Goal: Task Accomplishment & Management: Use online tool/utility

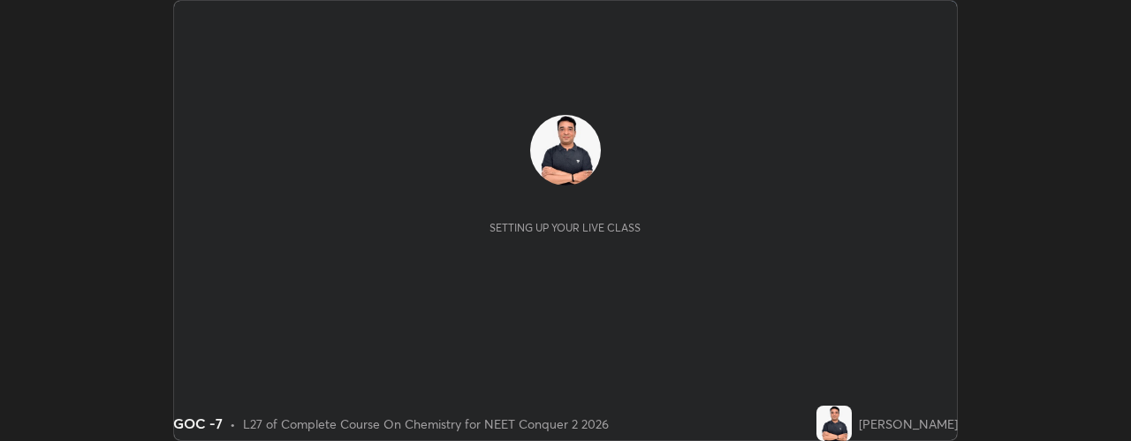
scroll to position [441, 1130]
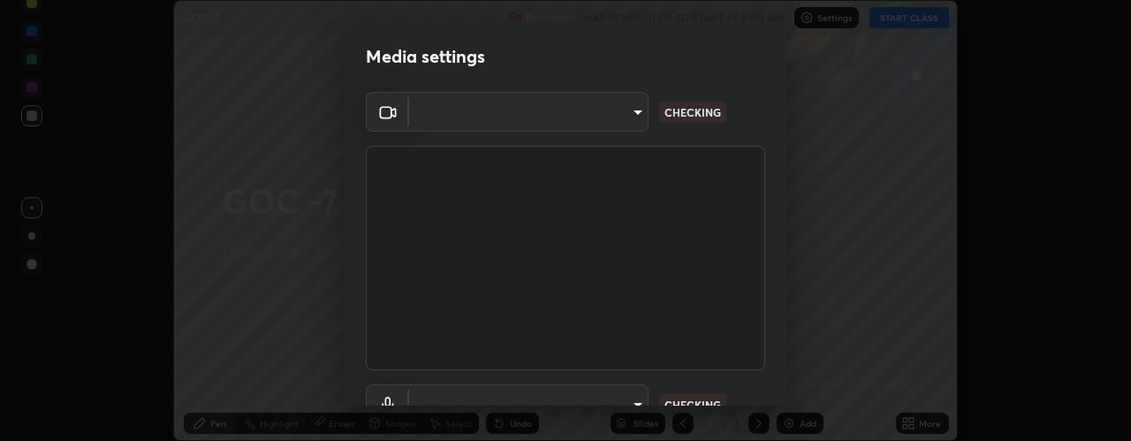
type input "b32c73f9f7383dfd5894755b812e900e91b535440668f828b547b286affdb2a7"
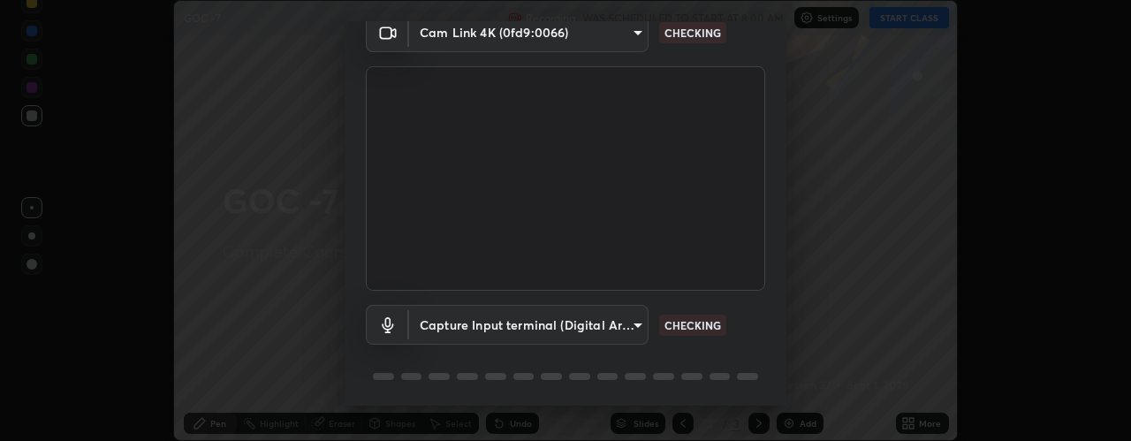
scroll to position [139, 0]
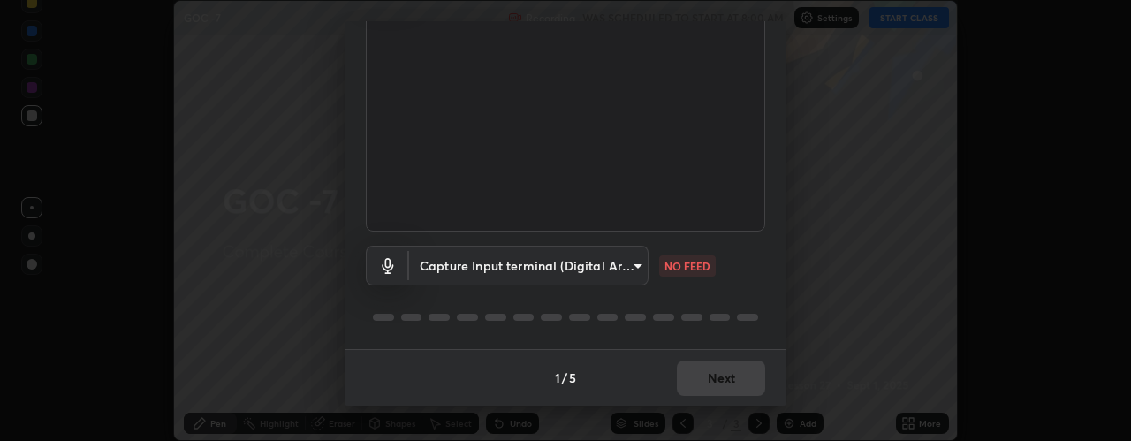
click at [579, 262] on body "Erase all GOC -7 Recording WAS SCHEDULED TO START AT 8:00 AM Settings START CLA…" at bounding box center [565, 220] width 1131 height 441
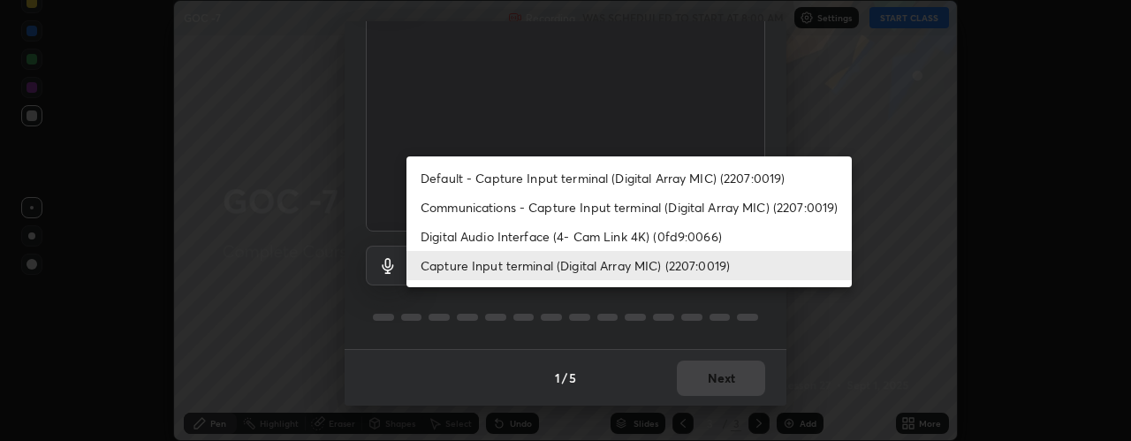
click at [522, 175] on li "Default - Capture Input terminal (Digital Array MIC) (2207:0019)" at bounding box center [628, 177] width 445 height 29
type input "default"
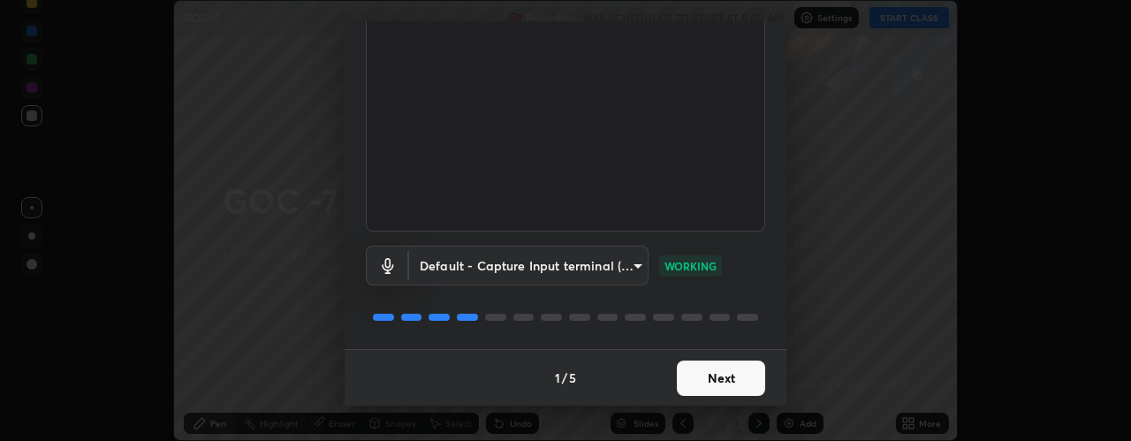
click at [707, 375] on button "Next" at bounding box center [721, 377] width 88 height 35
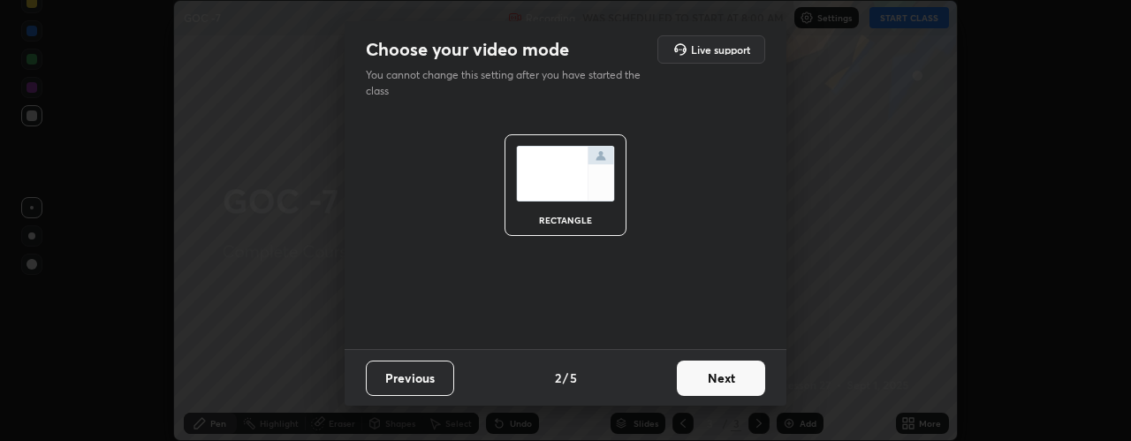
scroll to position [0, 0]
click at [713, 381] on button "Next" at bounding box center [721, 377] width 88 height 35
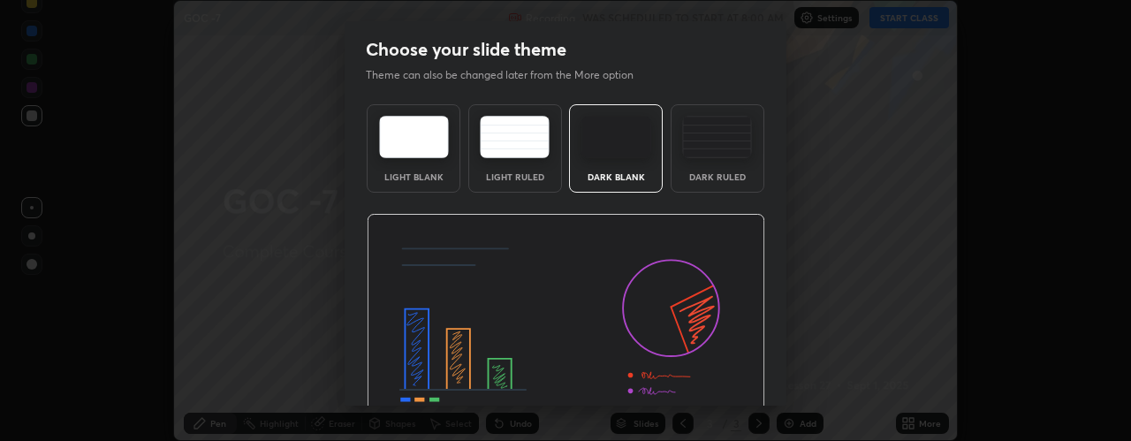
scroll to position [89, 0]
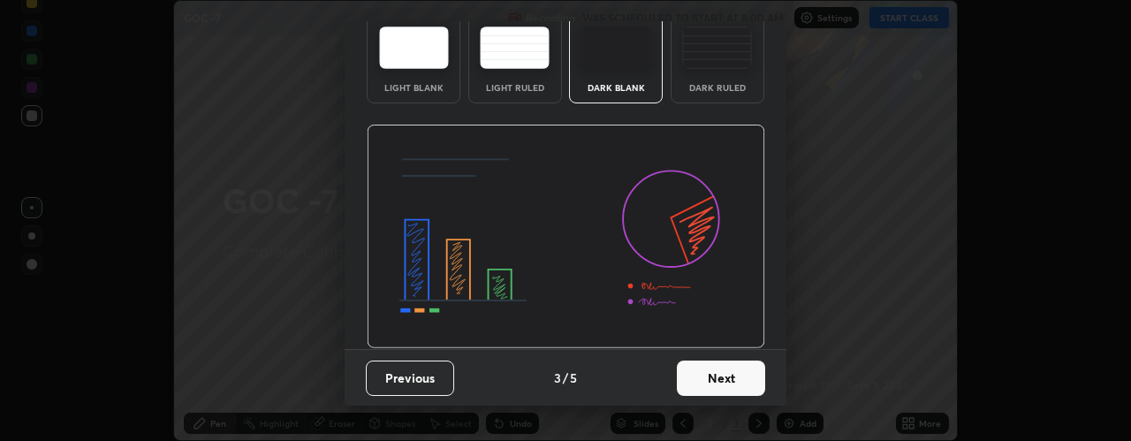
click at [716, 382] on button "Next" at bounding box center [721, 377] width 88 height 35
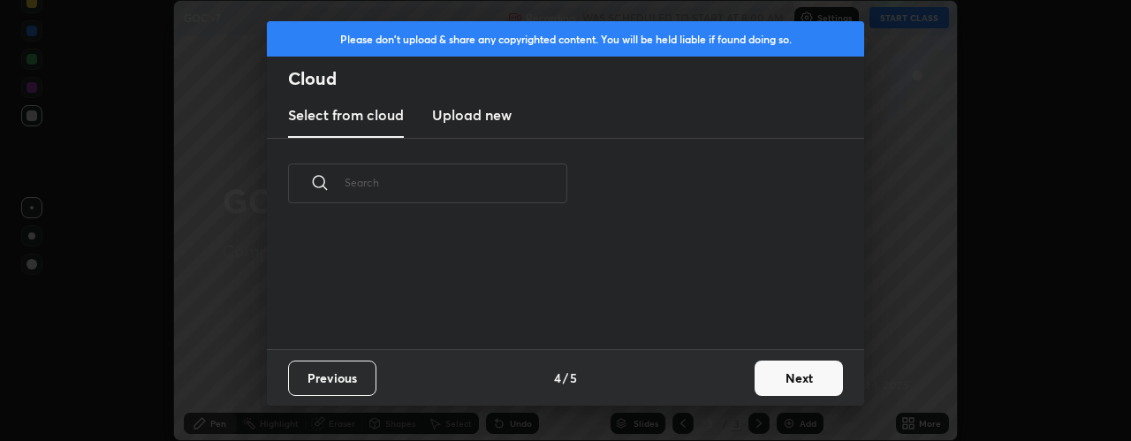
click at [800, 376] on button "Next" at bounding box center [799, 377] width 88 height 35
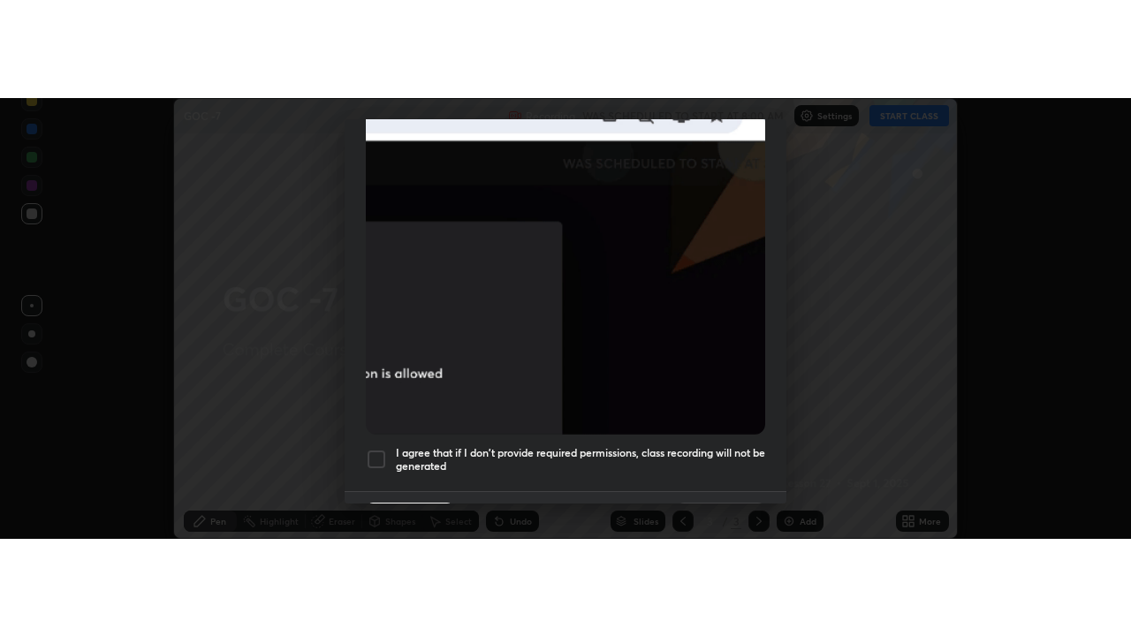
scroll to position [499, 0]
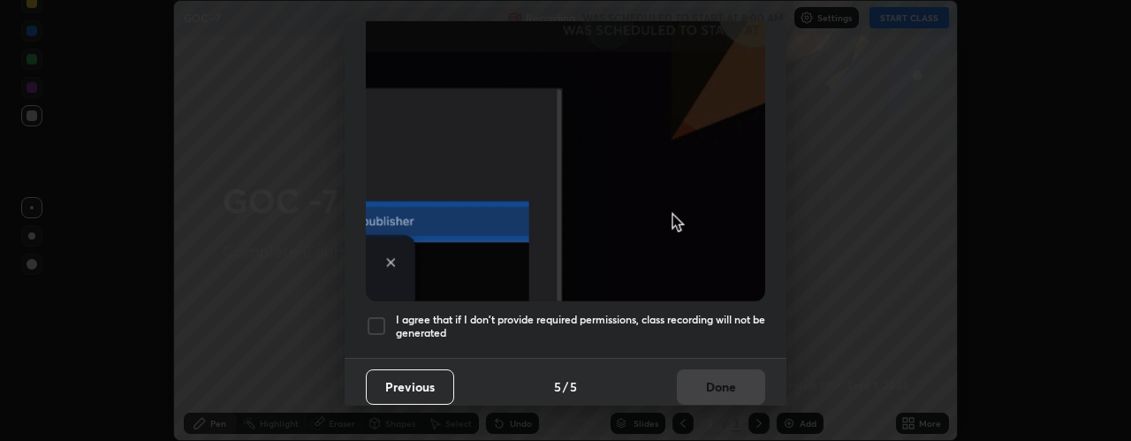
click at [378, 315] on div at bounding box center [376, 325] width 21 height 21
click at [721, 383] on button "Done" at bounding box center [721, 386] width 88 height 35
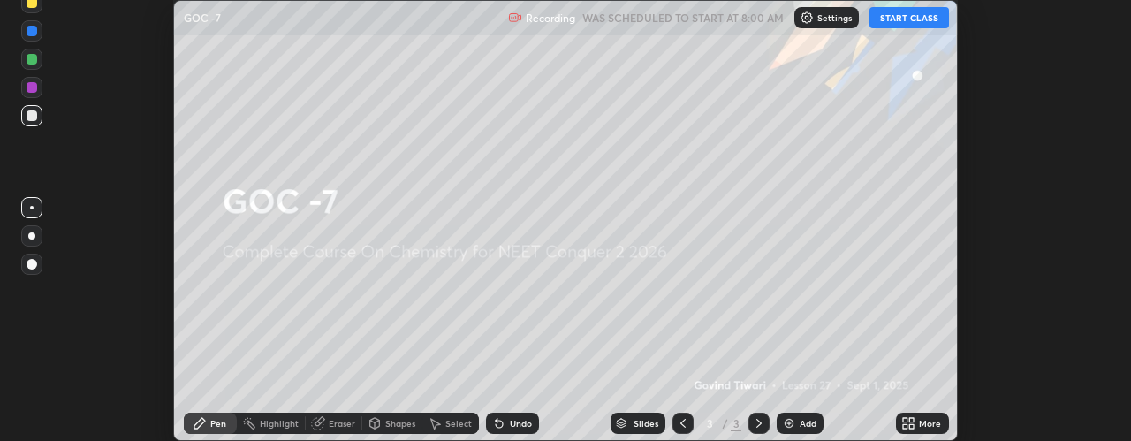
click at [906, 421] on icon at bounding box center [905, 420] width 4 height 4
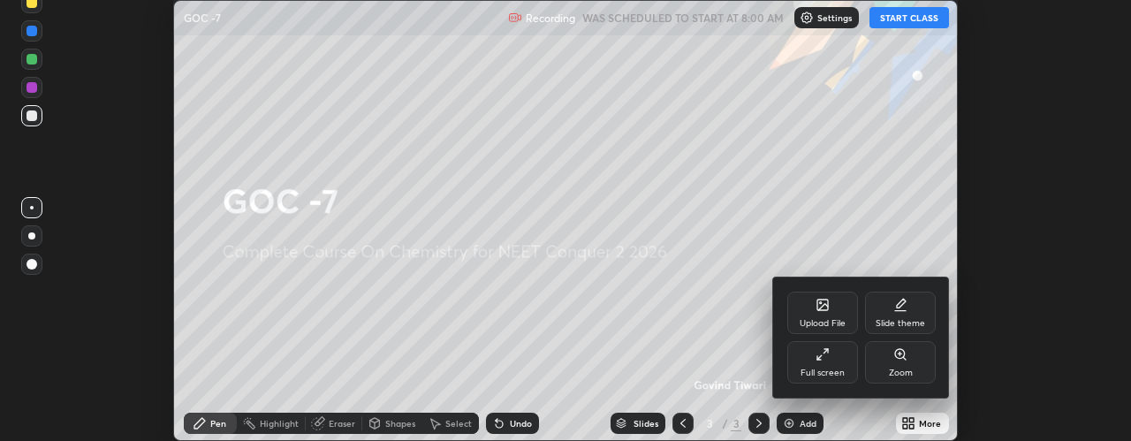
click at [823, 360] on icon at bounding box center [822, 354] width 14 height 14
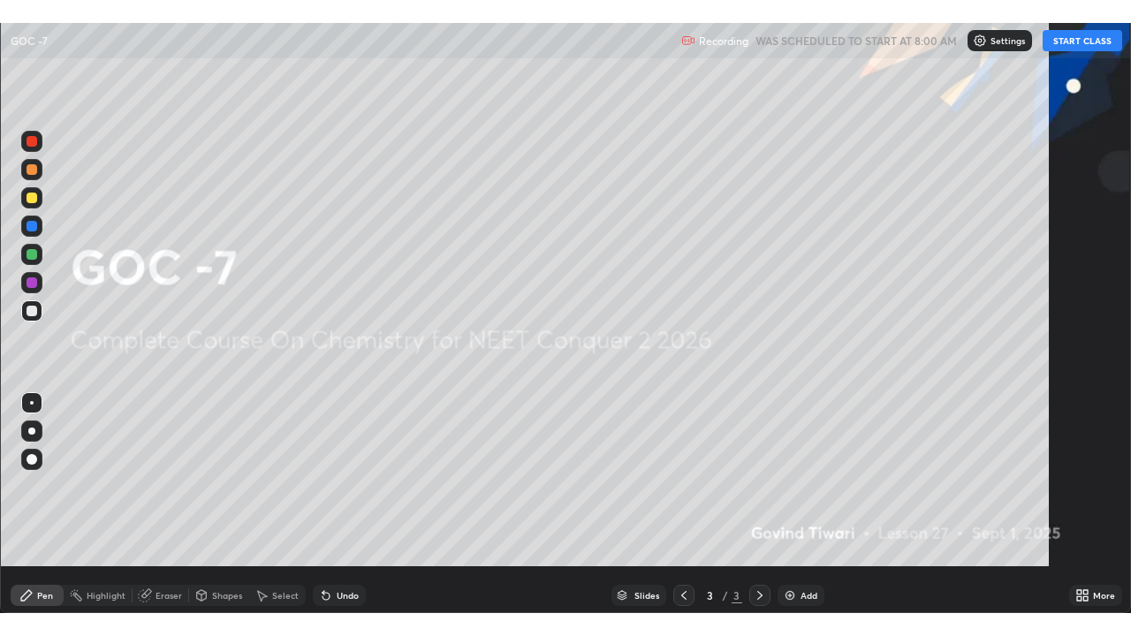
scroll to position [636, 1131]
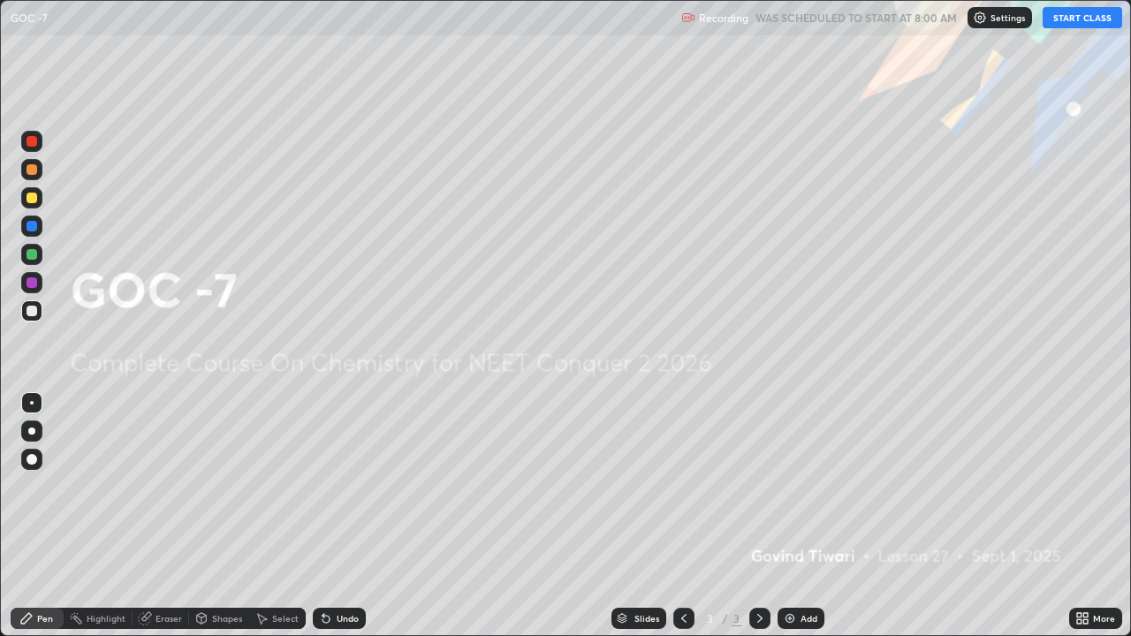
click at [1081, 21] on button "START CLASS" at bounding box center [1083, 17] width 80 height 21
click at [793, 440] on img at bounding box center [790, 618] width 14 height 14
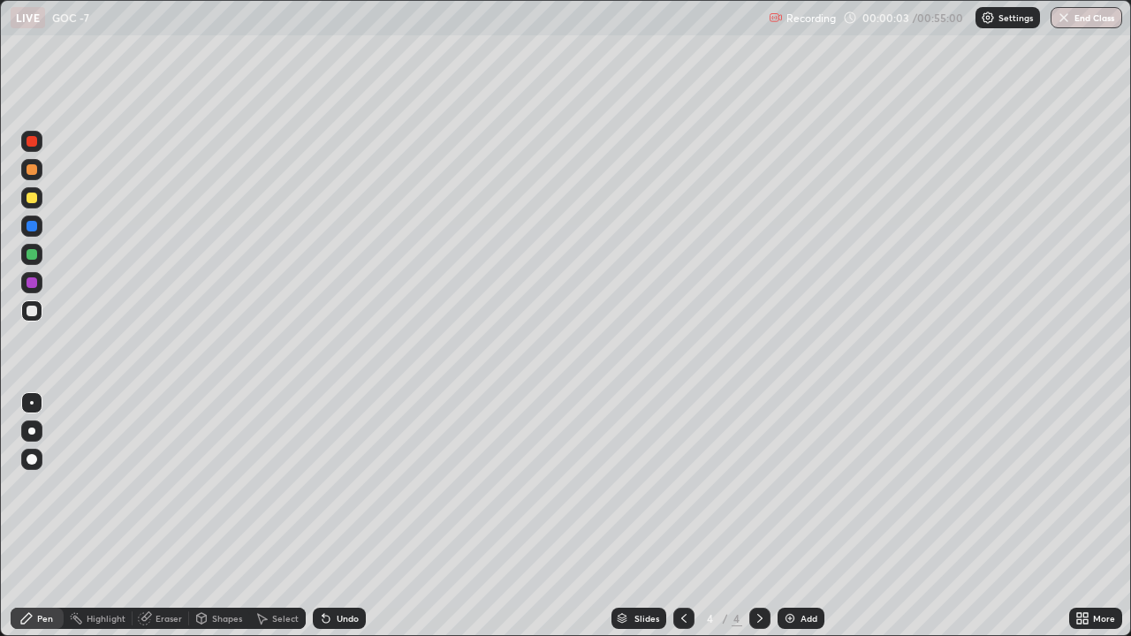
click at [30, 200] on div at bounding box center [32, 198] width 11 height 11
click at [29, 429] on div at bounding box center [31, 431] width 7 height 7
click at [33, 440] on div at bounding box center [32, 459] width 11 height 11
click at [32, 312] on div at bounding box center [32, 311] width 11 height 11
click at [32, 430] on div at bounding box center [31, 431] width 7 height 7
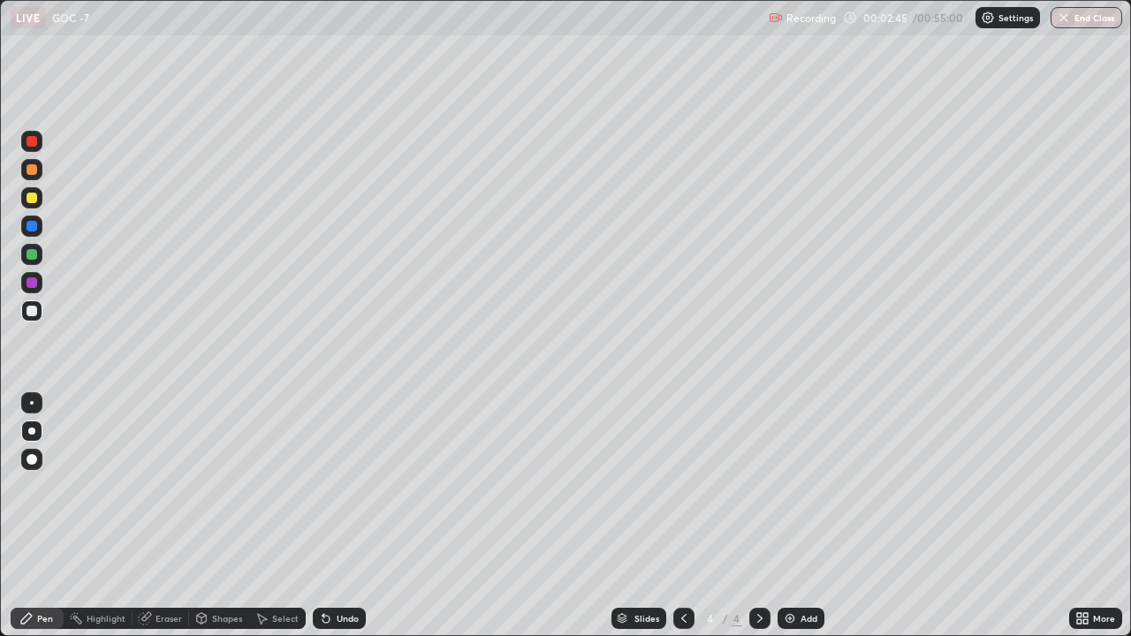
click at [33, 429] on div at bounding box center [31, 431] width 7 height 7
click at [32, 429] on div at bounding box center [31, 431] width 7 height 7
click at [32, 431] on div at bounding box center [31, 431] width 7 height 7
click at [38, 422] on div at bounding box center [31, 431] width 21 height 21
click at [32, 431] on div at bounding box center [31, 431] width 7 height 7
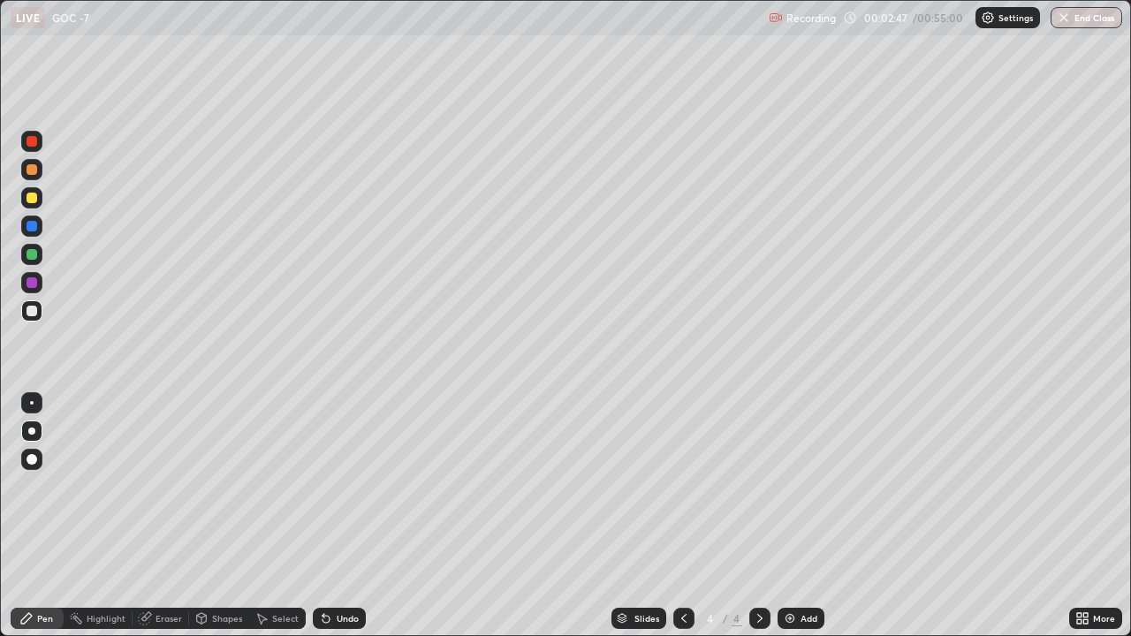
click at [32, 430] on div at bounding box center [31, 431] width 7 height 7
click at [30, 257] on div at bounding box center [32, 254] width 11 height 11
click at [31, 310] on div at bounding box center [32, 311] width 11 height 11
click at [35, 200] on div at bounding box center [32, 198] width 11 height 11
click at [30, 259] on div at bounding box center [32, 254] width 11 height 11
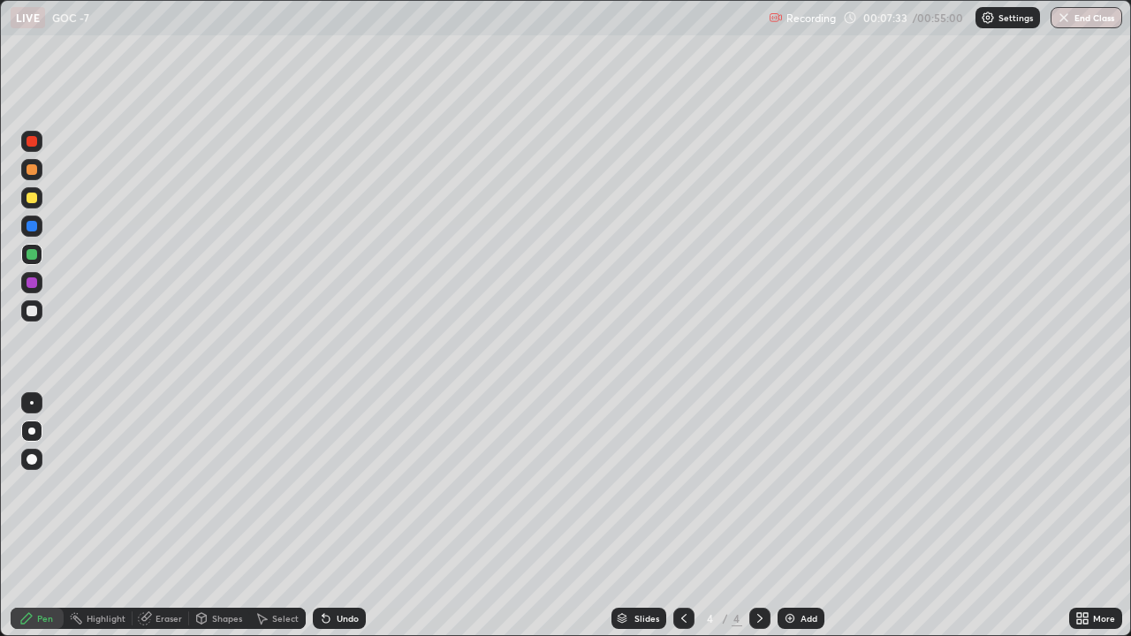
click at [34, 315] on div at bounding box center [32, 311] width 11 height 11
click at [41, 401] on div at bounding box center [31, 402] width 21 height 21
click at [27, 440] on div at bounding box center [31, 459] width 21 height 21
click at [28, 255] on div at bounding box center [32, 254] width 11 height 11
click at [30, 178] on div at bounding box center [31, 169] width 21 height 21
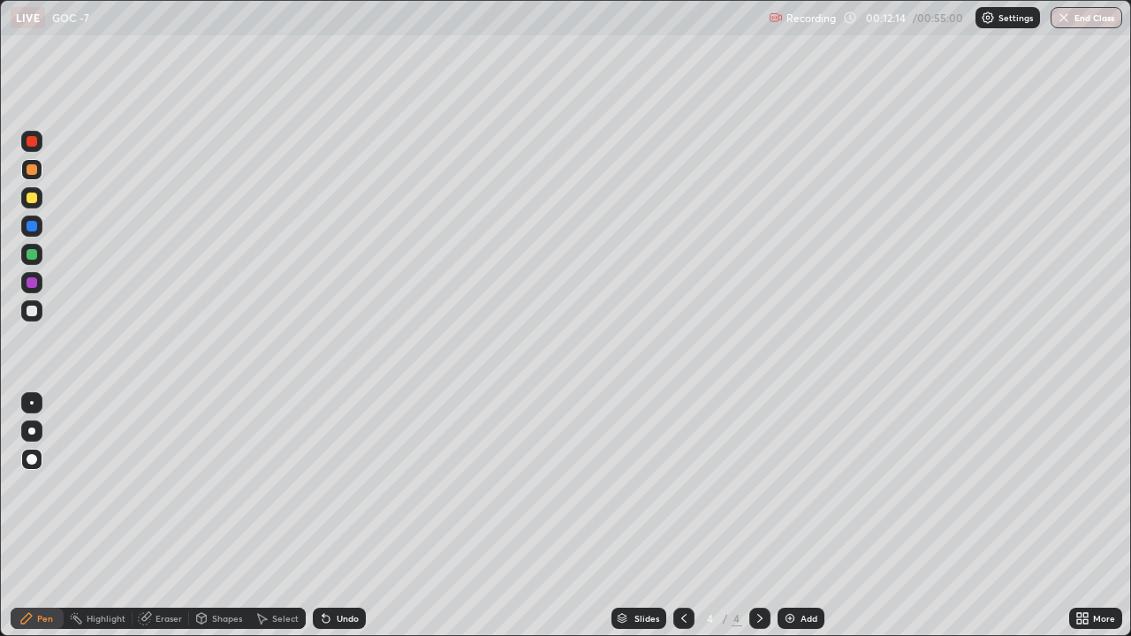
click at [34, 431] on div at bounding box center [31, 431] width 7 height 7
click at [172, 440] on div "Eraser" at bounding box center [168, 618] width 27 height 9
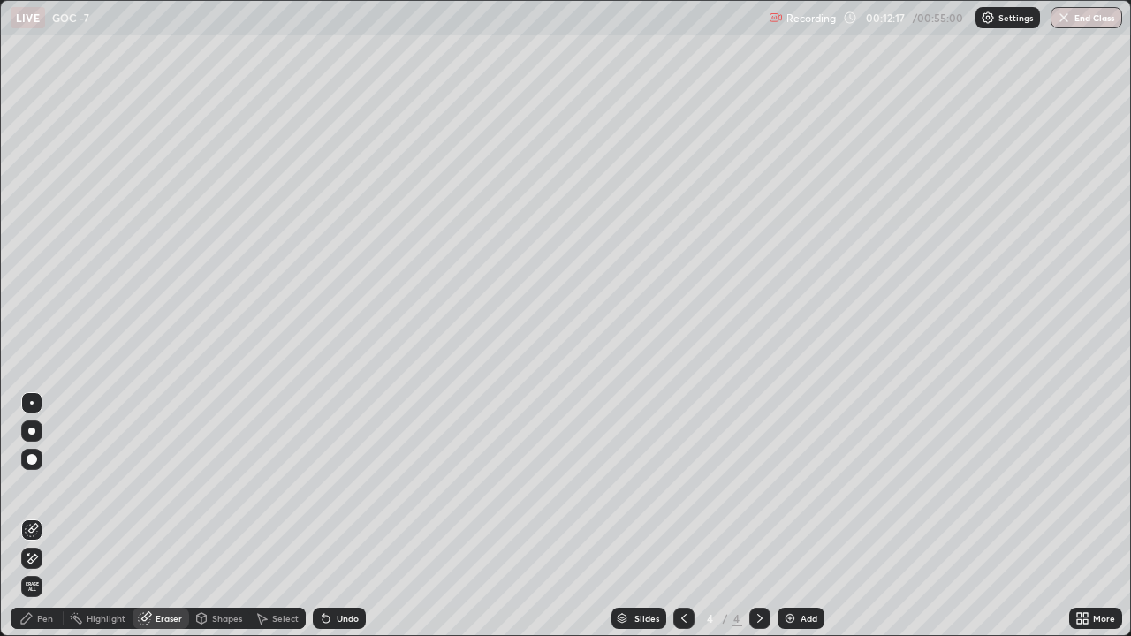
click at [32, 440] on icon at bounding box center [33, 558] width 10 height 9
click at [34, 440] on div "Pen" at bounding box center [37, 618] width 53 height 21
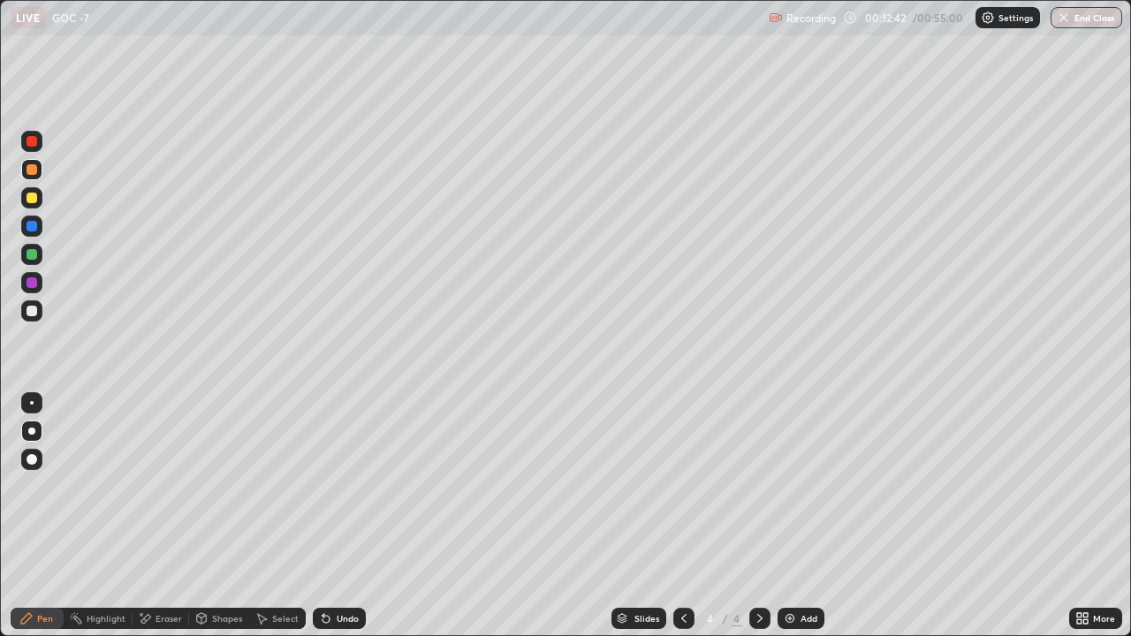
click at [30, 402] on div at bounding box center [32, 403] width 4 height 4
click at [31, 320] on div at bounding box center [31, 310] width 21 height 21
click at [756, 440] on icon at bounding box center [760, 618] width 14 height 14
click at [783, 440] on img at bounding box center [790, 618] width 14 height 14
click at [32, 428] on div at bounding box center [31, 431] width 7 height 7
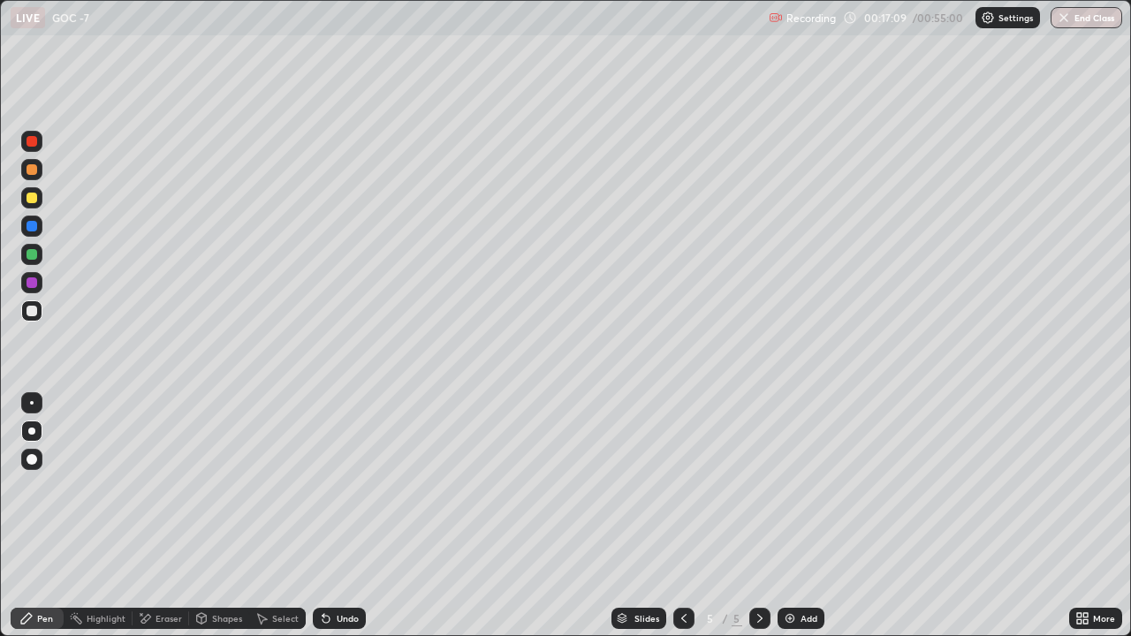
click at [28, 196] on div at bounding box center [32, 198] width 11 height 11
click at [32, 313] on div at bounding box center [32, 311] width 11 height 11
click at [28, 254] on div at bounding box center [32, 254] width 11 height 11
click at [679, 440] on div at bounding box center [683, 618] width 21 height 21
click at [758, 440] on icon at bounding box center [760, 618] width 14 height 14
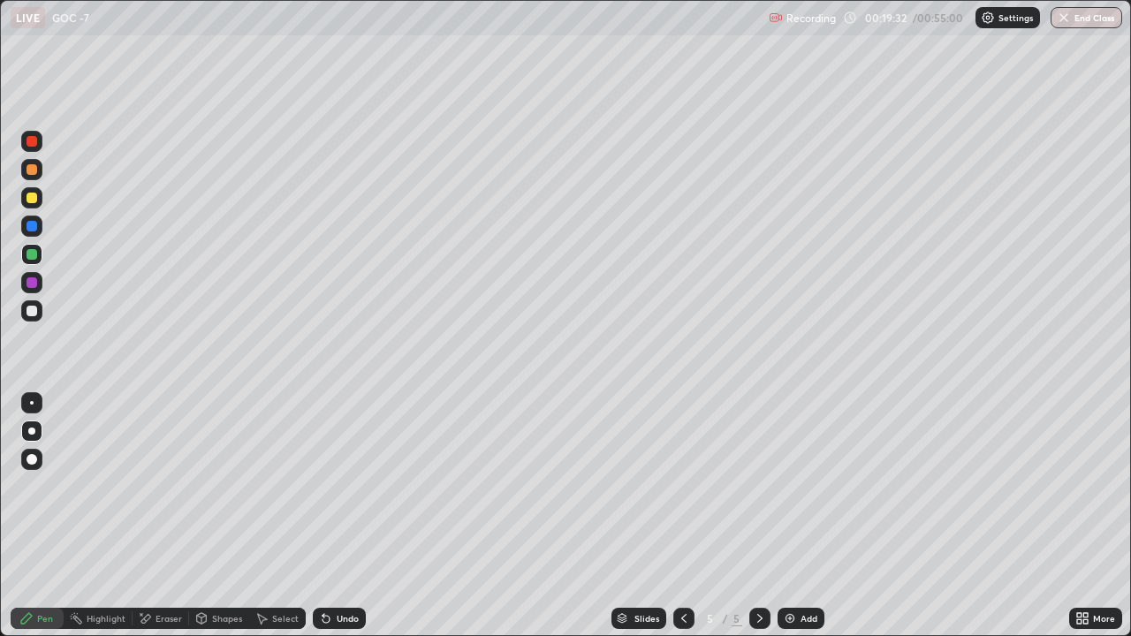
click at [683, 440] on icon at bounding box center [684, 618] width 14 height 14
click at [756, 440] on icon at bounding box center [760, 618] width 14 height 14
click at [30, 312] on div at bounding box center [32, 311] width 11 height 11
click at [30, 201] on div at bounding box center [32, 198] width 11 height 11
click at [786, 440] on img at bounding box center [790, 618] width 14 height 14
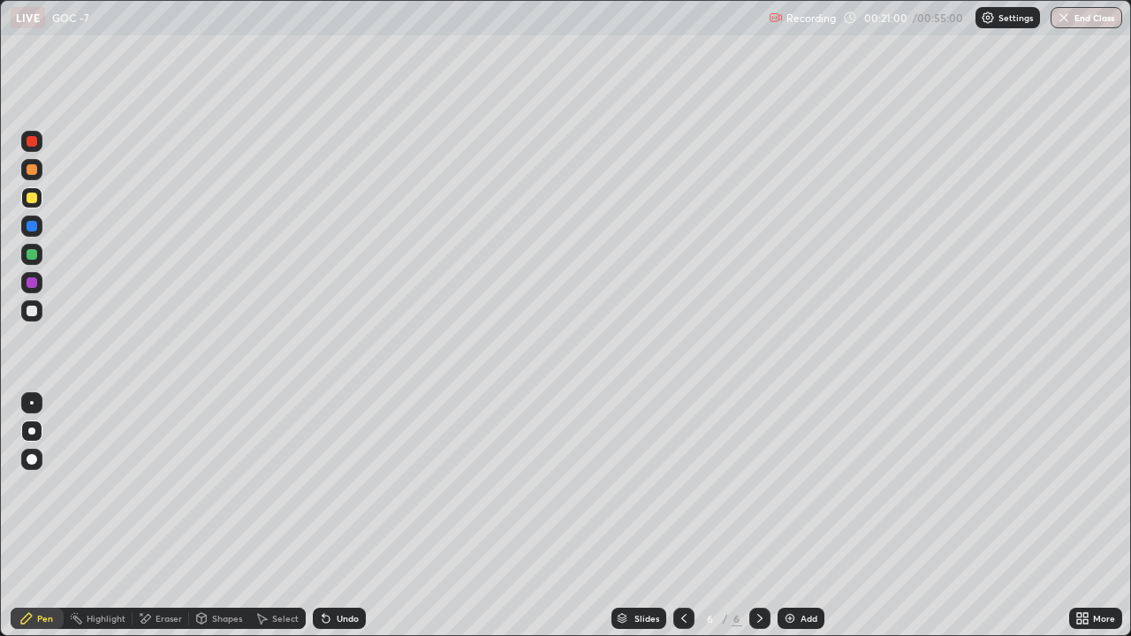
click at [29, 315] on div at bounding box center [32, 311] width 11 height 11
click at [29, 205] on div at bounding box center [31, 197] width 21 height 21
click at [34, 304] on div at bounding box center [31, 310] width 21 height 21
click at [22, 195] on div at bounding box center [31, 197] width 21 height 21
click at [1072, 440] on div "More" at bounding box center [1095, 618] width 53 height 35
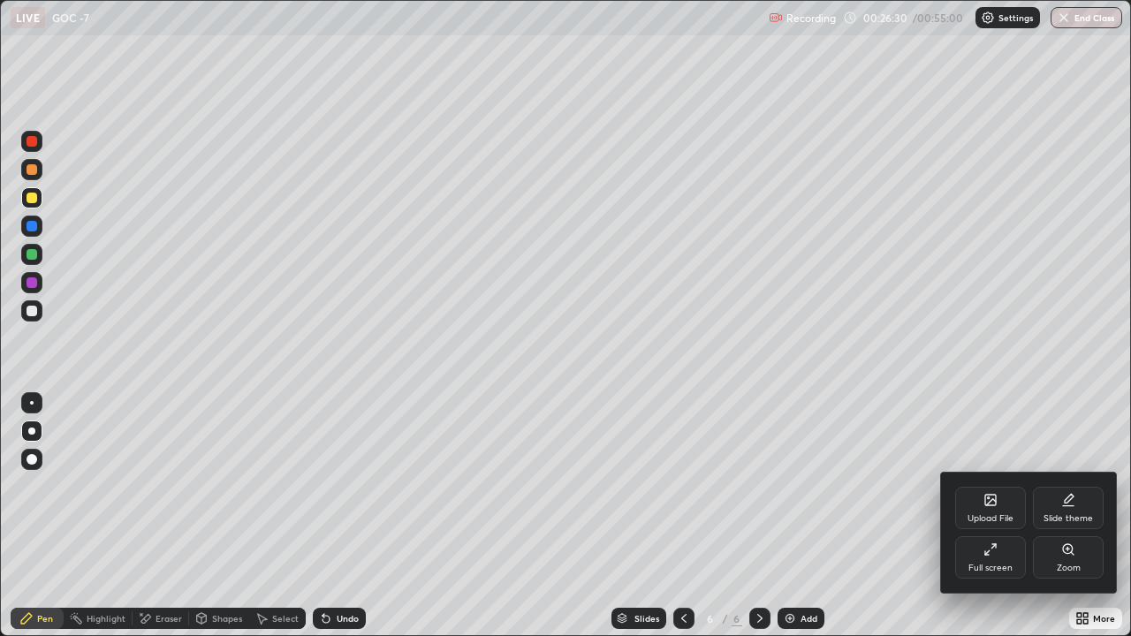
click at [1066, 440] on div "Zoom" at bounding box center [1068, 557] width 71 height 42
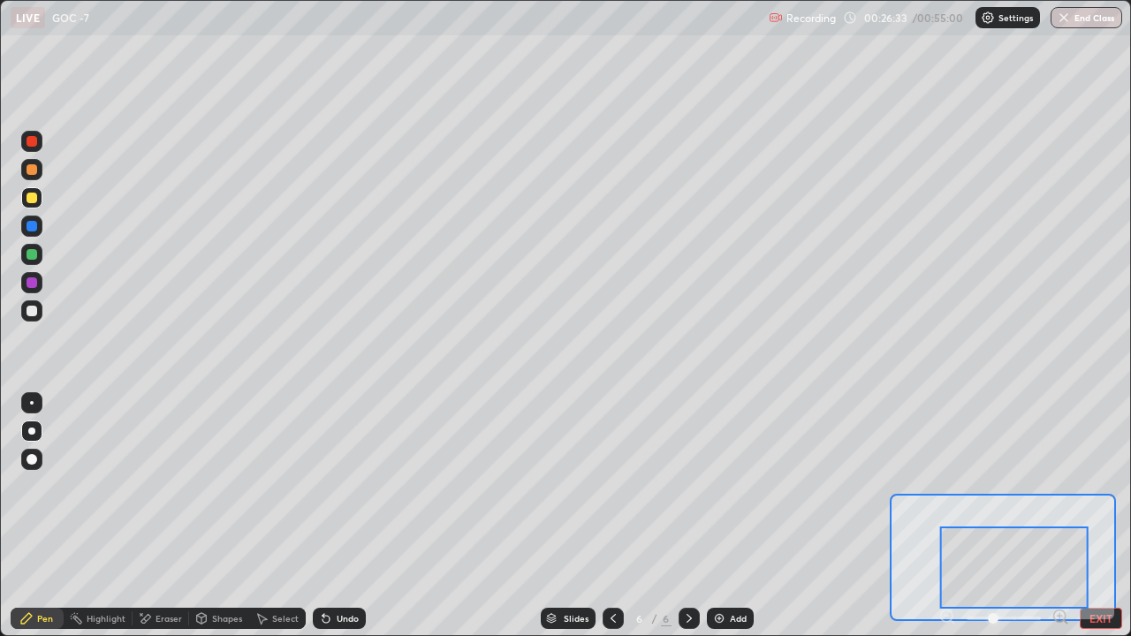
click at [1009, 440] on div at bounding box center [1014, 568] width 148 height 82
click at [951, 440] on div at bounding box center [1014, 568] width 148 height 82
click at [1104, 440] on button "EXIT" at bounding box center [1101, 618] width 42 height 21
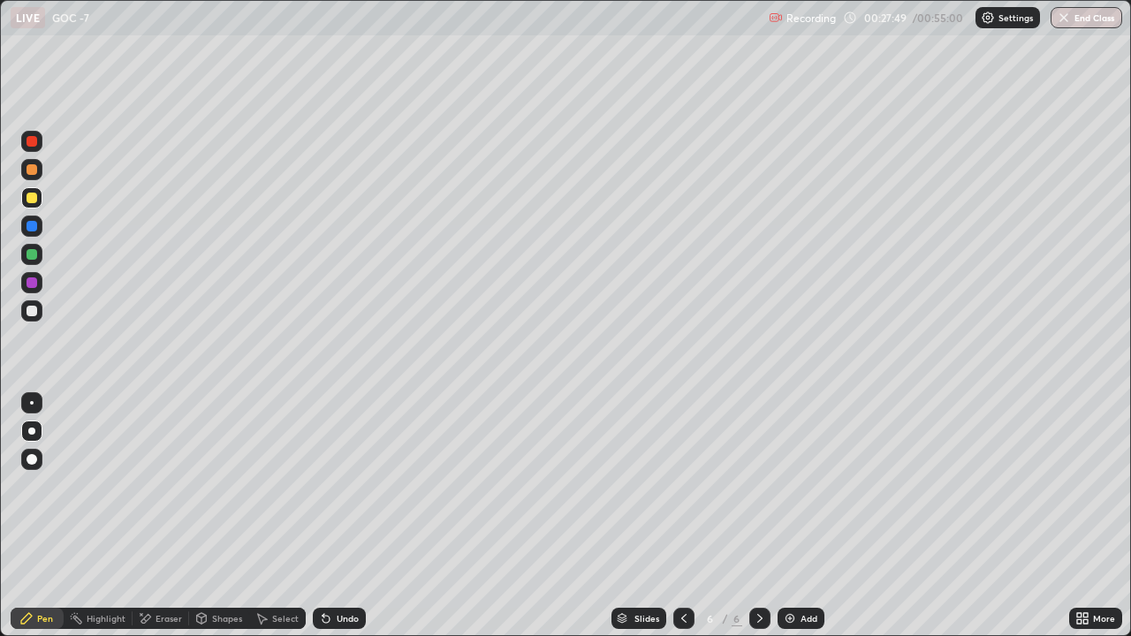
click at [784, 440] on img at bounding box center [790, 618] width 14 height 14
click at [164, 440] on div "Eraser" at bounding box center [168, 618] width 27 height 9
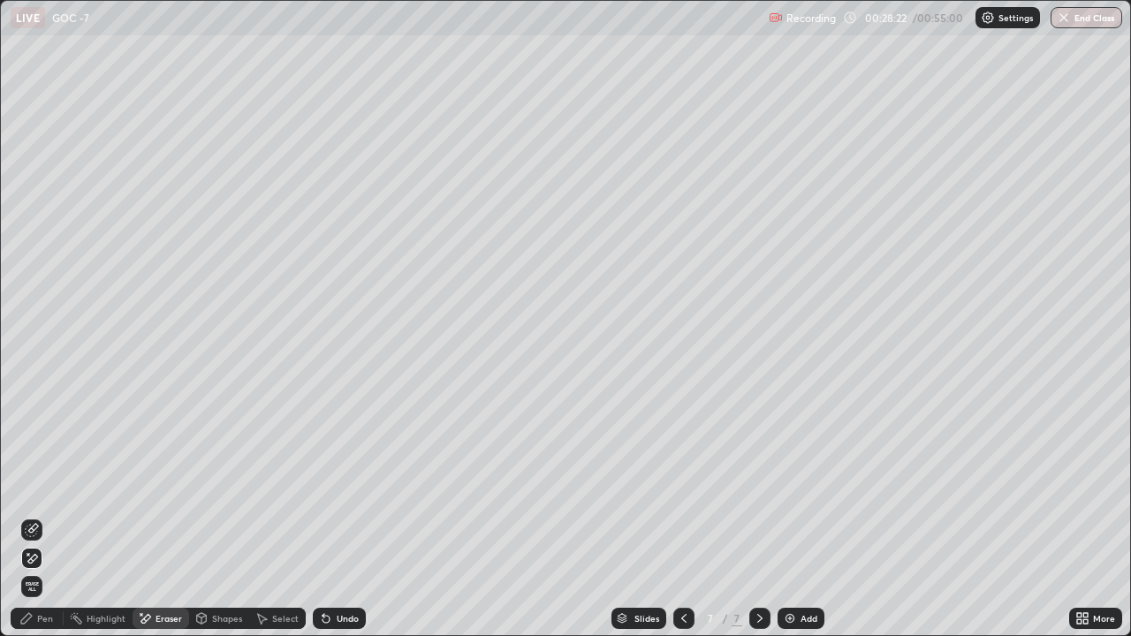
click at [34, 440] on div "Pen" at bounding box center [37, 618] width 53 height 21
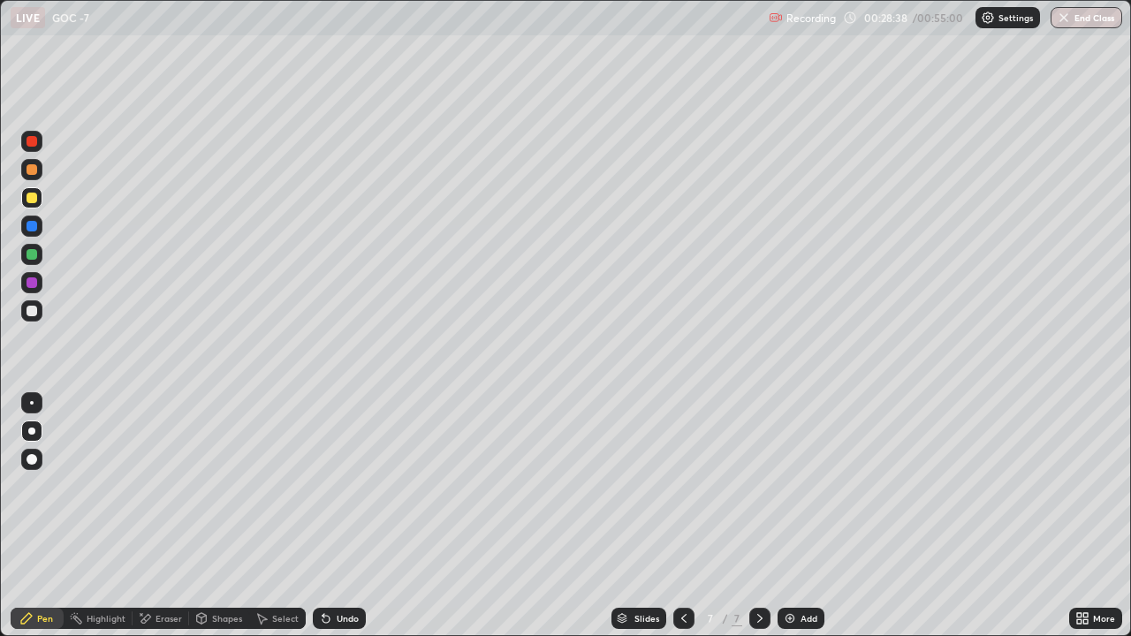
click at [23, 314] on div at bounding box center [31, 310] width 21 height 21
click at [32, 440] on div at bounding box center [32, 459] width 11 height 11
click at [32, 431] on div at bounding box center [31, 431] width 7 height 7
click at [30, 201] on div at bounding box center [32, 198] width 11 height 11
click at [38, 313] on div at bounding box center [31, 310] width 21 height 21
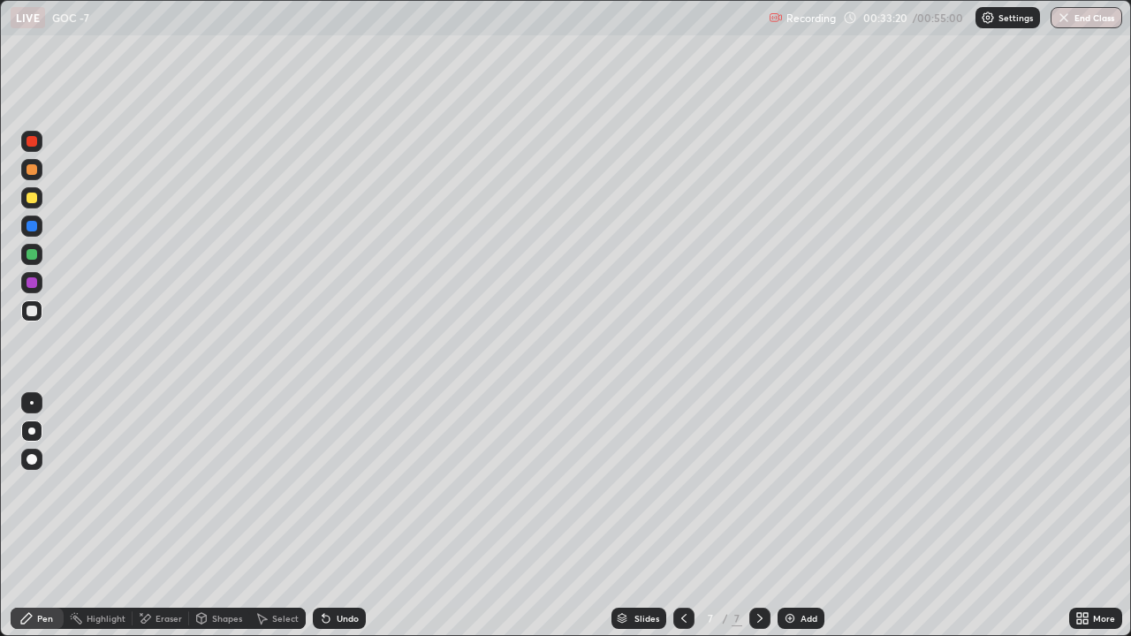
click at [787, 440] on img at bounding box center [790, 618] width 14 height 14
click at [157, 440] on div "Eraser" at bounding box center [168, 618] width 27 height 9
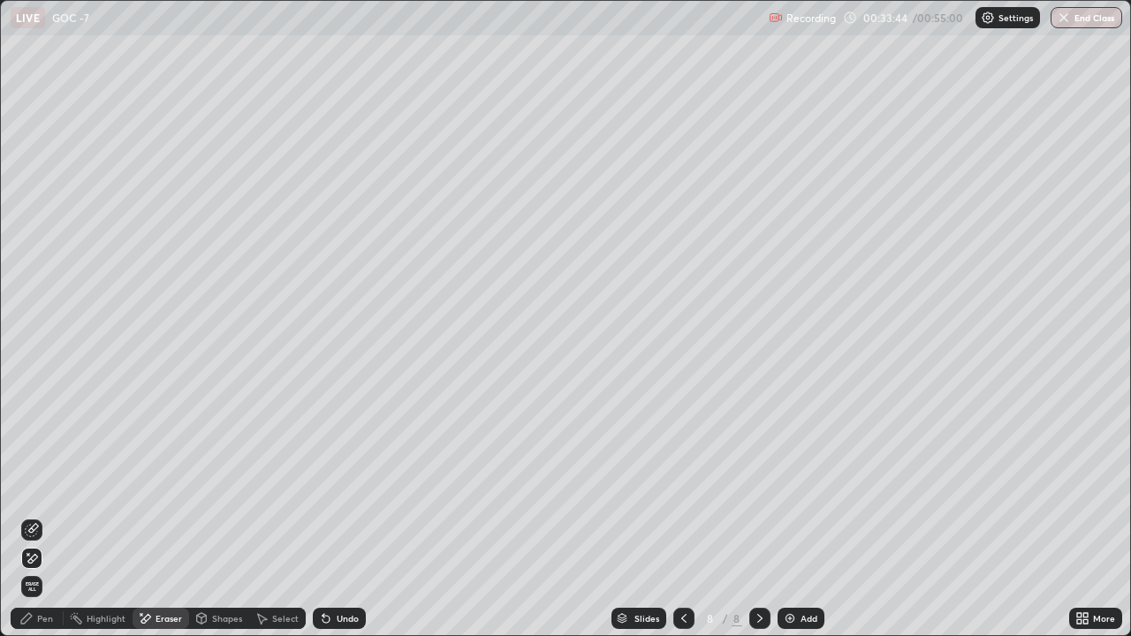
click at [32, 440] on icon at bounding box center [32, 530] width 14 height 14
click at [34, 440] on icon at bounding box center [32, 558] width 14 height 15
click at [31, 440] on icon at bounding box center [26, 618] width 14 height 14
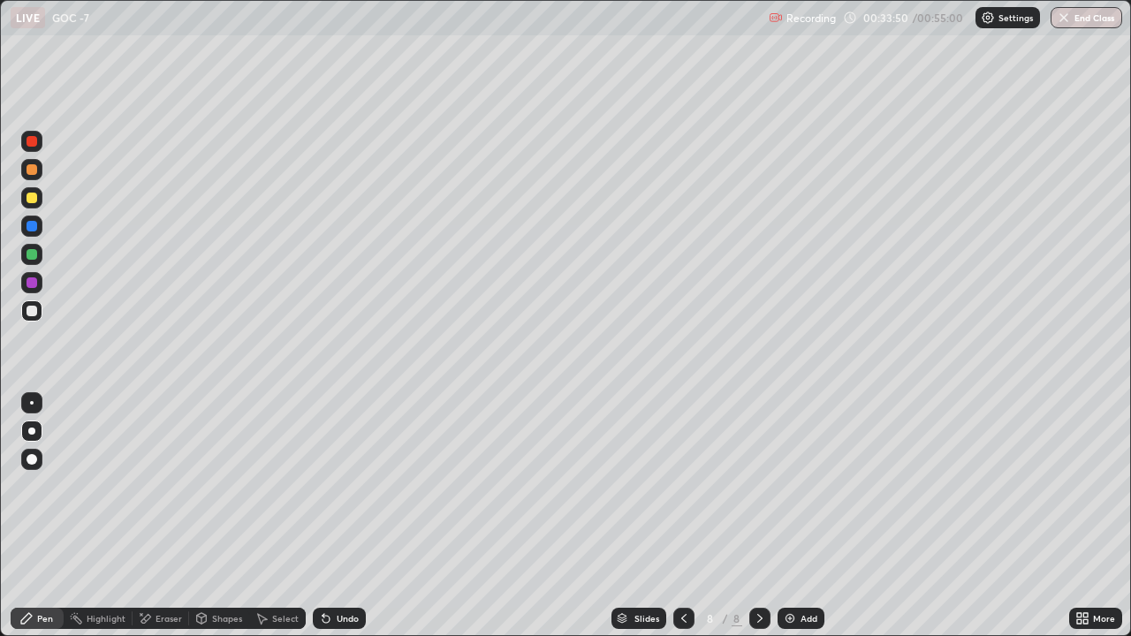
click at [148, 440] on icon at bounding box center [146, 618] width 10 height 9
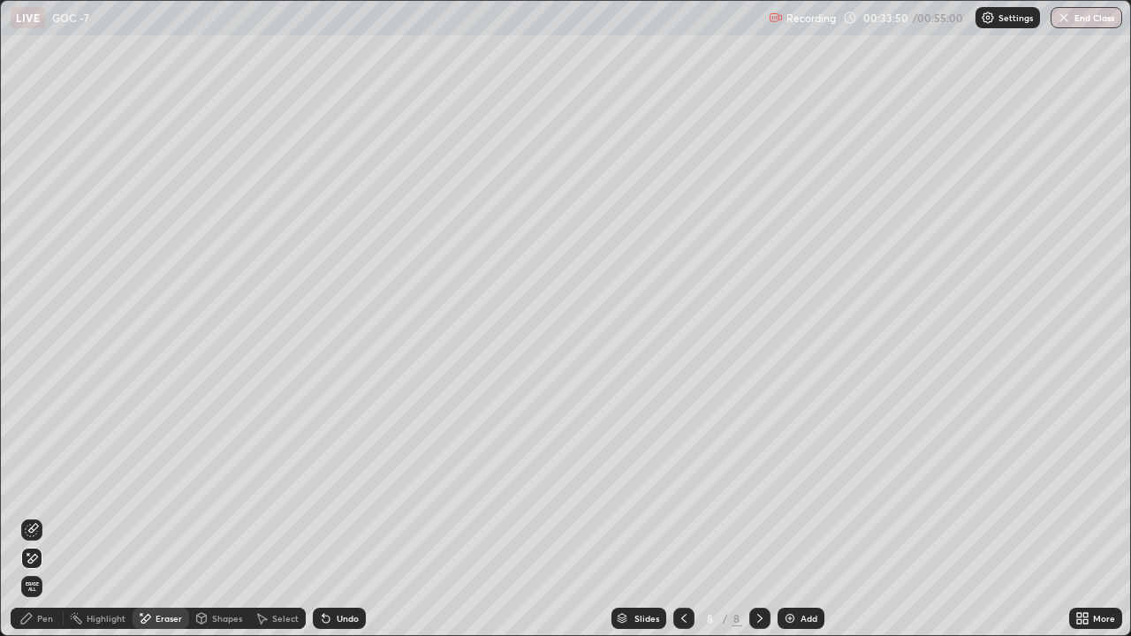
click at [32, 440] on icon at bounding box center [32, 530] width 14 height 14
click at [38, 440] on icon at bounding box center [32, 530] width 14 height 14
click at [34, 440] on icon at bounding box center [32, 530] width 14 height 14
click at [33, 440] on icon at bounding box center [33, 528] width 10 height 9
click at [35, 440] on icon at bounding box center [32, 530] width 14 height 14
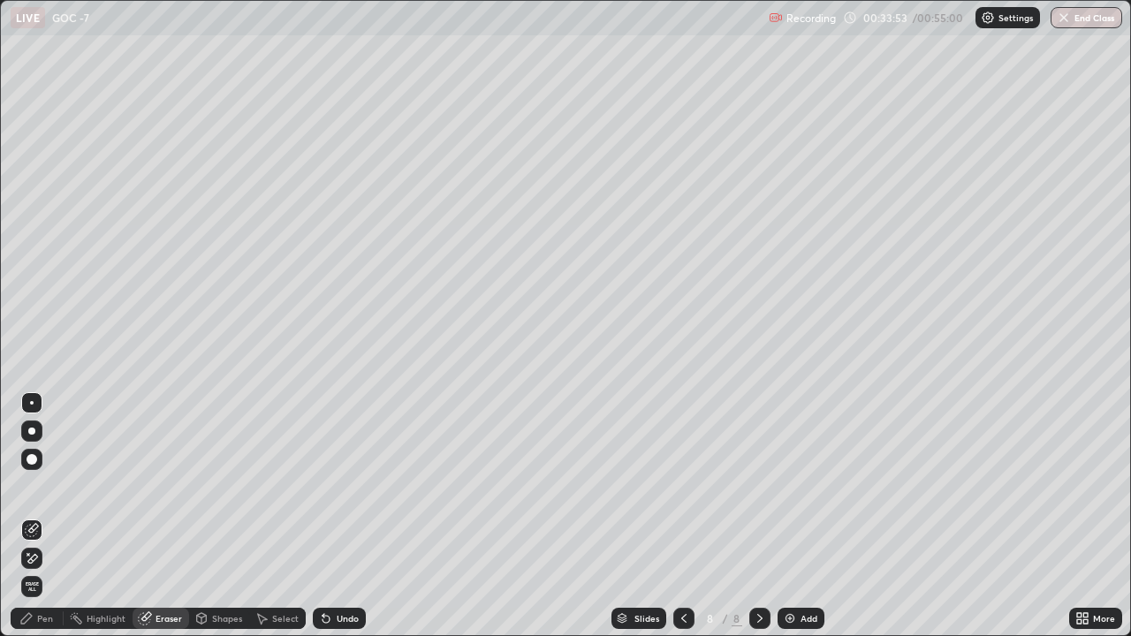
click at [34, 440] on div at bounding box center [31, 530] width 21 height 21
click at [38, 440] on div "Pen" at bounding box center [45, 618] width 16 height 9
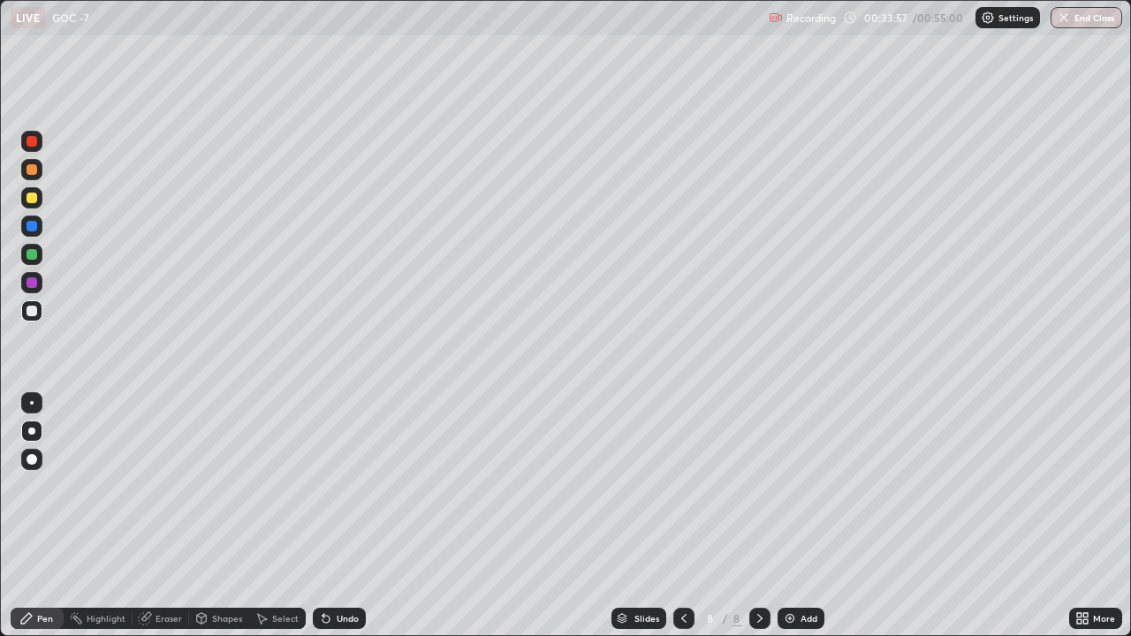
click at [32, 403] on div at bounding box center [32, 403] width 4 height 4
click at [577, 440] on div "Slides 8 / 8 Add" at bounding box center [717, 618] width 703 height 35
click at [27, 204] on div at bounding box center [31, 197] width 21 height 21
click at [30, 431] on div at bounding box center [31, 431] width 7 height 7
click at [32, 259] on div at bounding box center [32, 254] width 11 height 11
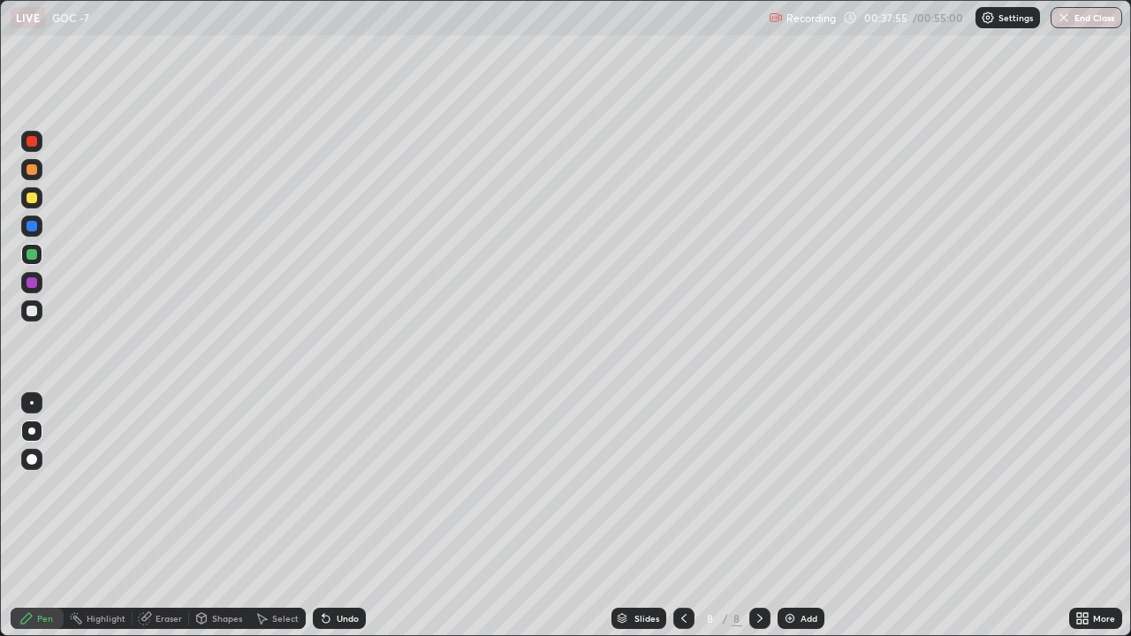
click at [30, 315] on div at bounding box center [32, 311] width 11 height 11
click at [783, 440] on img at bounding box center [790, 618] width 14 height 14
click at [29, 199] on div at bounding box center [32, 198] width 11 height 11
click at [33, 311] on div at bounding box center [32, 311] width 11 height 11
click at [34, 201] on div at bounding box center [32, 198] width 11 height 11
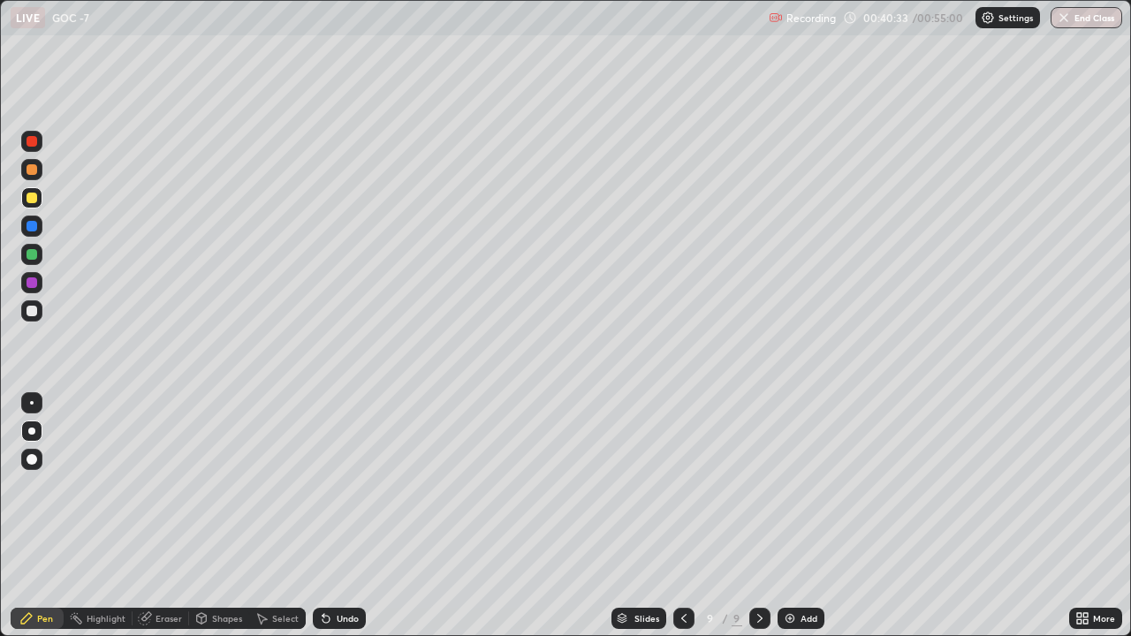
click at [32, 440] on div at bounding box center [31, 459] width 21 height 21
click at [34, 310] on div at bounding box center [32, 311] width 11 height 11
click at [32, 431] on div at bounding box center [31, 431] width 7 height 7
click at [261, 440] on div "Select" at bounding box center [277, 618] width 57 height 35
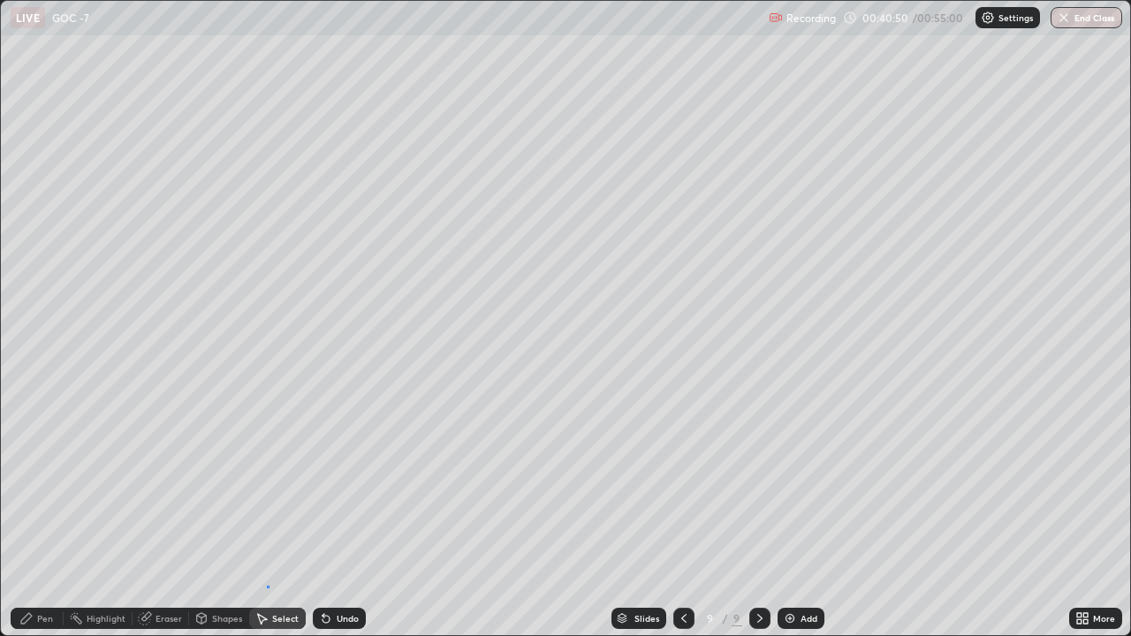
click at [266, 440] on div "0 ° Undo Copy Duplicate Duplicate to new slide Delete" at bounding box center [565, 318] width 1129 height 634
click at [248, 440] on div "0 ° Undo Copy Duplicate Duplicate to new slide Delete" at bounding box center [565, 318] width 1129 height 634
click at [33, 440] on icon at bounding box center [26, 618] width 14 height 14
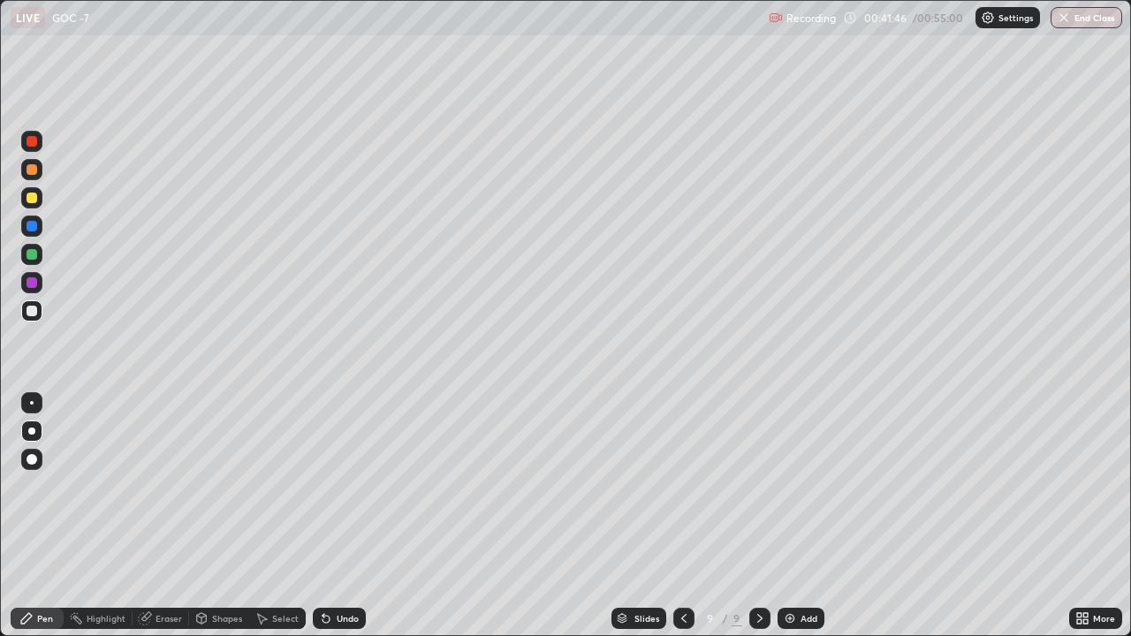
click at [29, 196] on div at bounding box center [32, 198] width 11 height 11
click at [21, 402] on div at bounding box center [31, 402] width 21 height 21
click at [32, 431] on div at bounding box center [31, 431] width 7 height 7
click at [28, 257] on div at bounding box center [32, 254] width 11 height 11
click at [34, 315] on div at bounding box center [32, 311] width 11 height 11
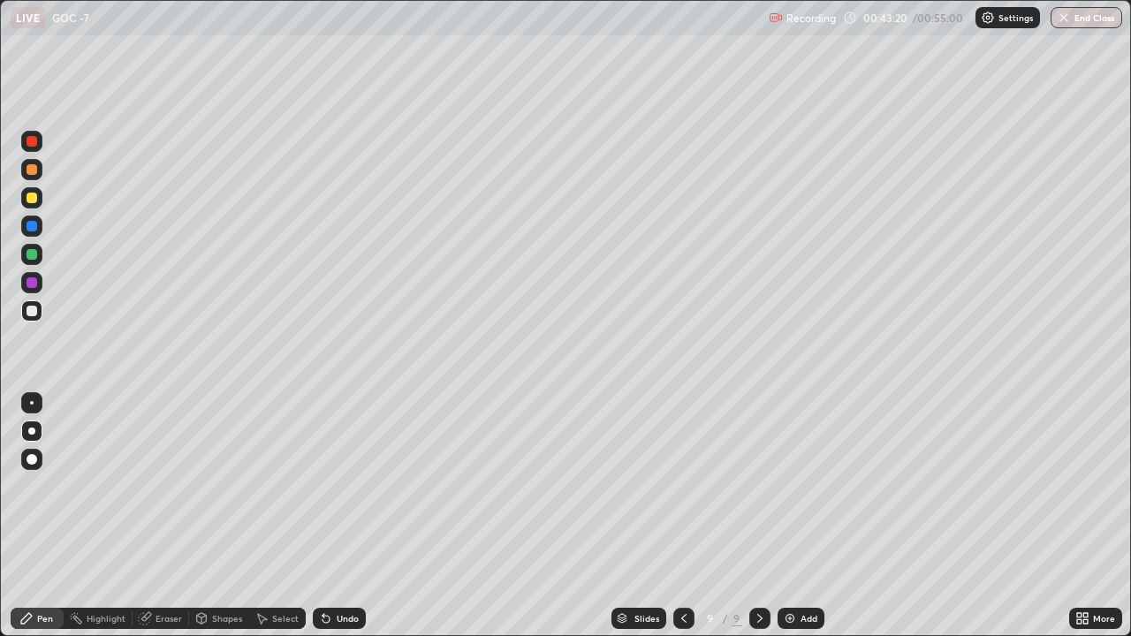
click at [29, 201] on div at bounding box center [32, 198] width 11 height 11
click at [788, 440] on img at bounding box center [790, 618] width 14 height 14
click at [27, 440] on div at bounding box center [32, 459] width 11 height 11
click at [30, 317] on div at bounding box center [31, 310] width 21 height 21
click at [30, 200] on div at bounding box center [32, 198] width 11 height 11
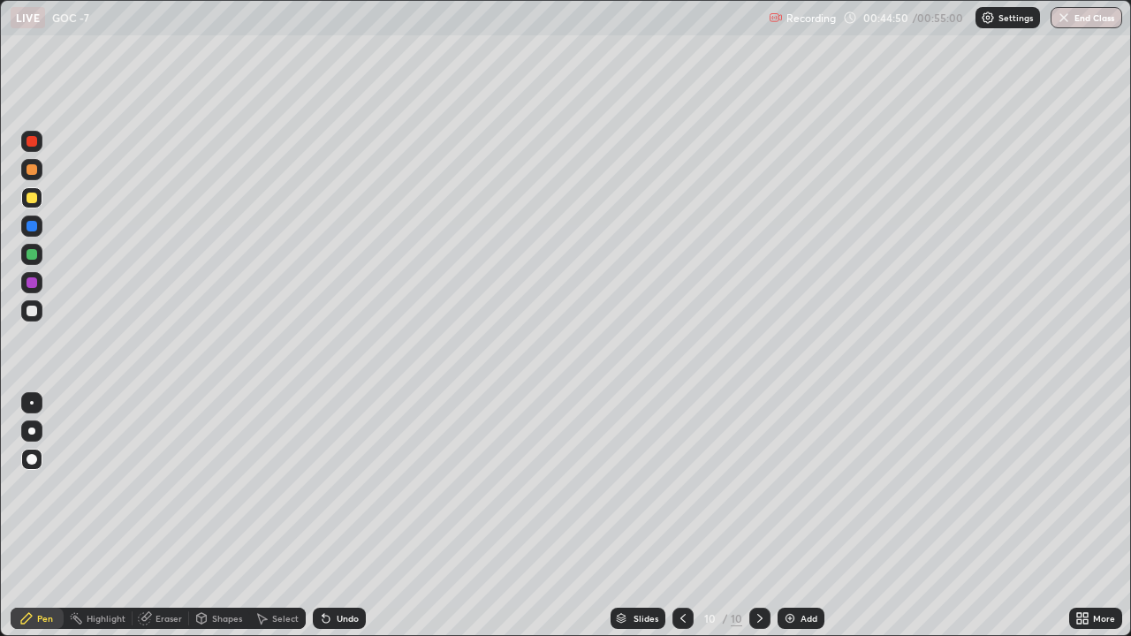
click at [32, 428] on div at bounding box center [31, 431] width 7 height 7
click at [30, 315] on div at bounding box center [32, 311] width 11 height 11
click at [143, 440] on icon at bounding box center [144, 618] width 11 height 11
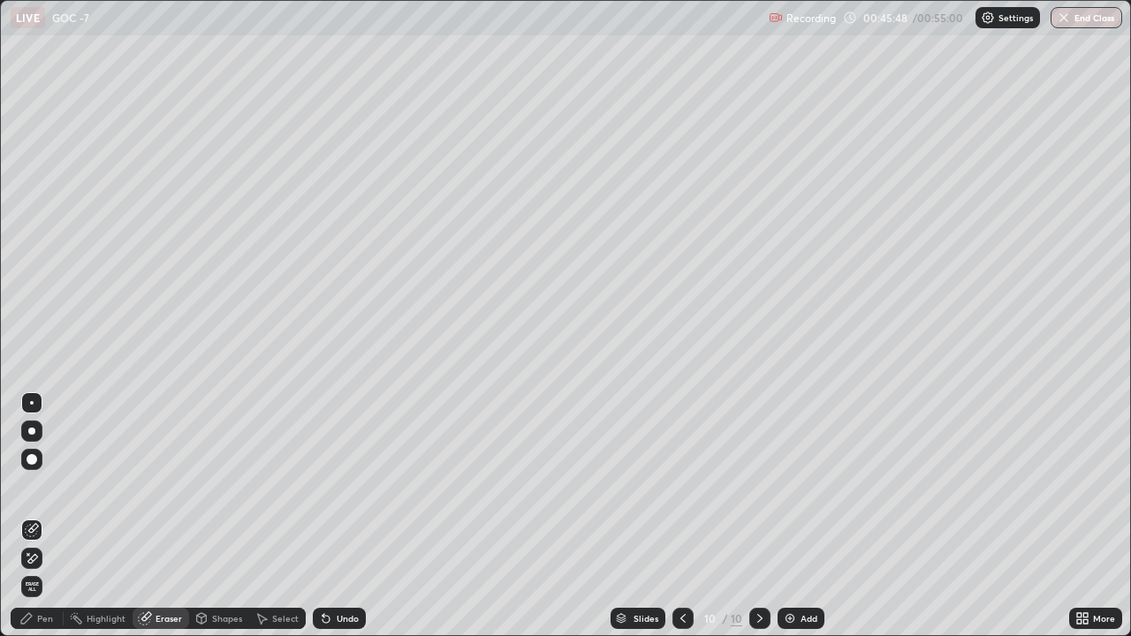
click at [35, 440] on div "Pen" at bounding box center [37, 618] width 53 height 21
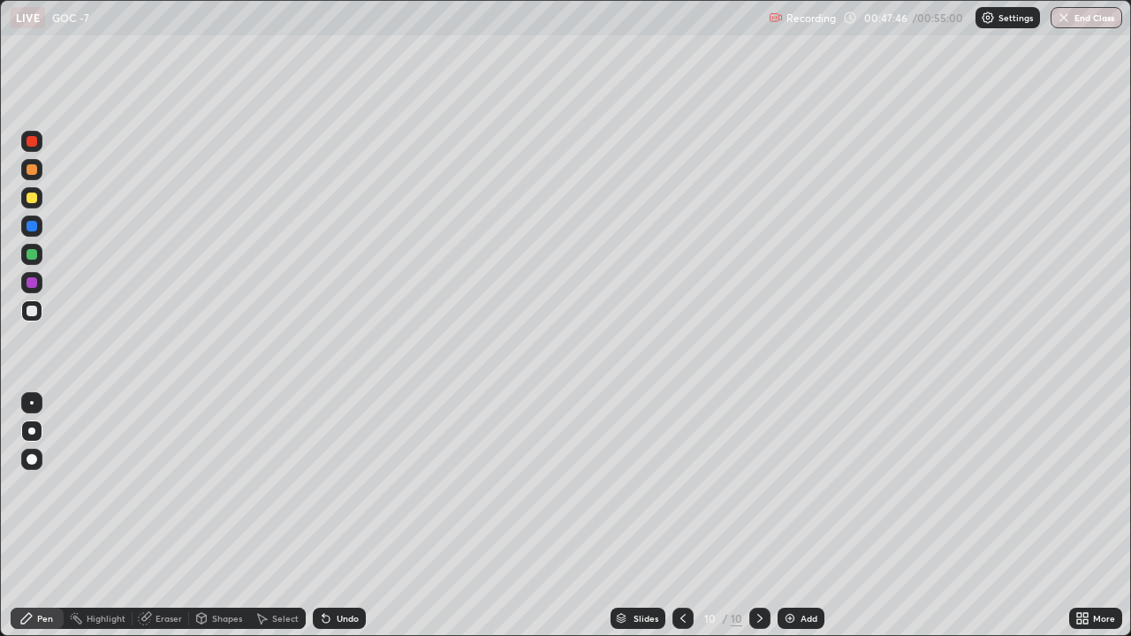
click at [27, 200] on div at bounding box center [32, 198] width 11 height 11
click at [32, 403] on div at bounding box center [32, 403] width 4 height 4
click at [31, 320] on div at bounding box center [31, 310] width 21 height 21
click at [21, 201] on div at bounding box center [31, 197] width 21 height 21
click at [151, 440] on div "Eraser" at bounding box center [161, 618] width 57 height 21
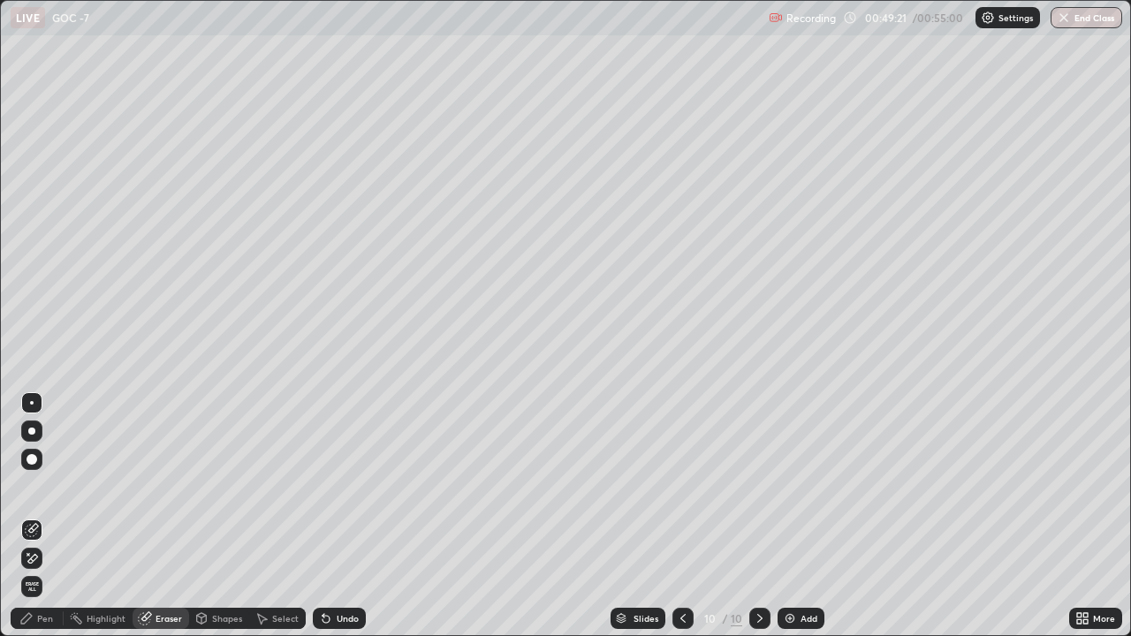
click at [27, 440] on icon at bounding box center [26, 618] width 14 height 14
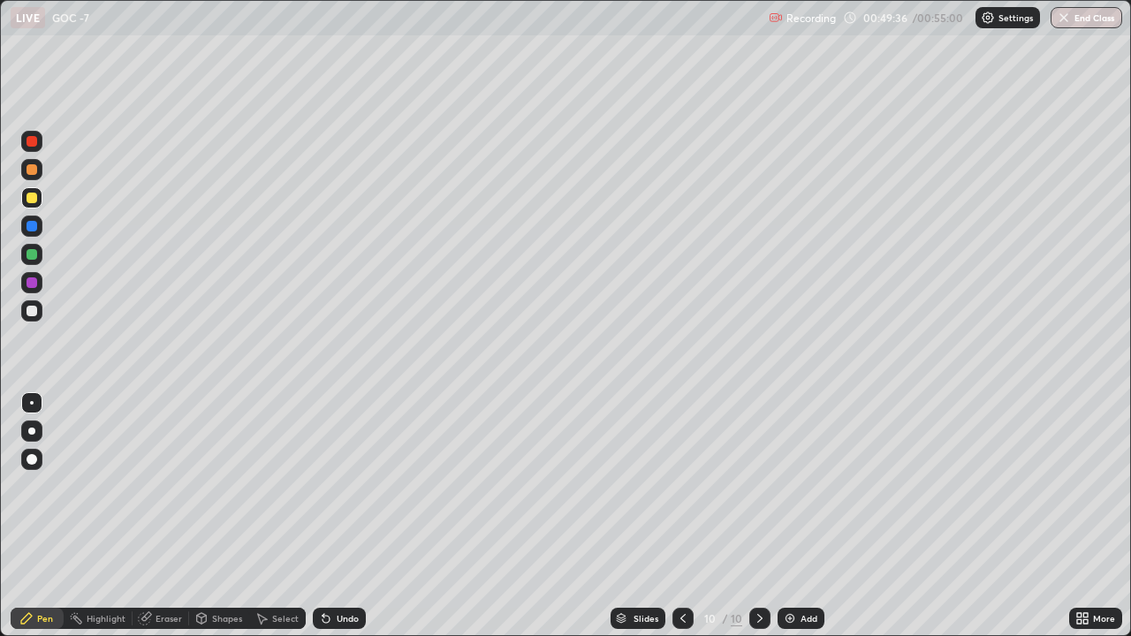
click at [28, 255] on div at bounding box center [32, 254] width 11 height 11
click at [26, 317] on div at bounding box center [31, 310] width 21 height 21
click at [28, 440] on div at bounding box center [32, 459] width 11 height 11
click at [30, 198] on div at bounding box center [32, 198] width 11 height 11
click at [32, 403] on div at bounding box center [32, 403] width 4 height 4
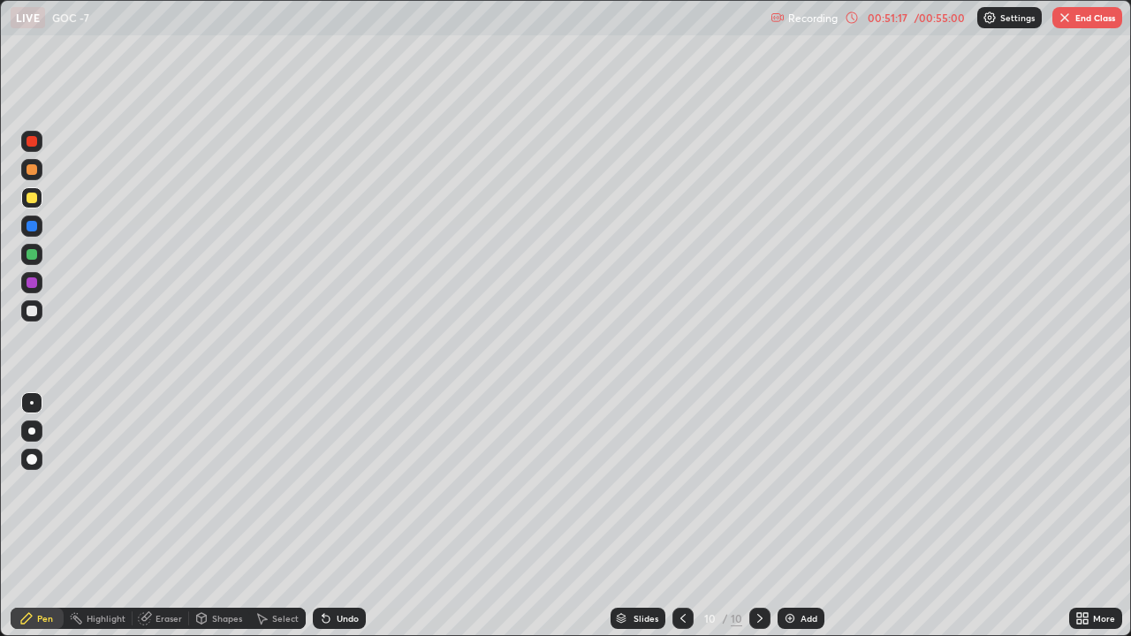
click at [793, 440] on img at bounding box center [790, 618] width 14 height 14
click at [29, 433] on div at bounding box center [31, 431] width 7 height 7
click at [29, 319] on div at bounding box center [31, 310] width 21 height 21
click at [32, 403] on div at bounding box center [32, 403] width 4 height 4
click at [28, 200] on div at bounding box center [32, 198] width 11 height 11
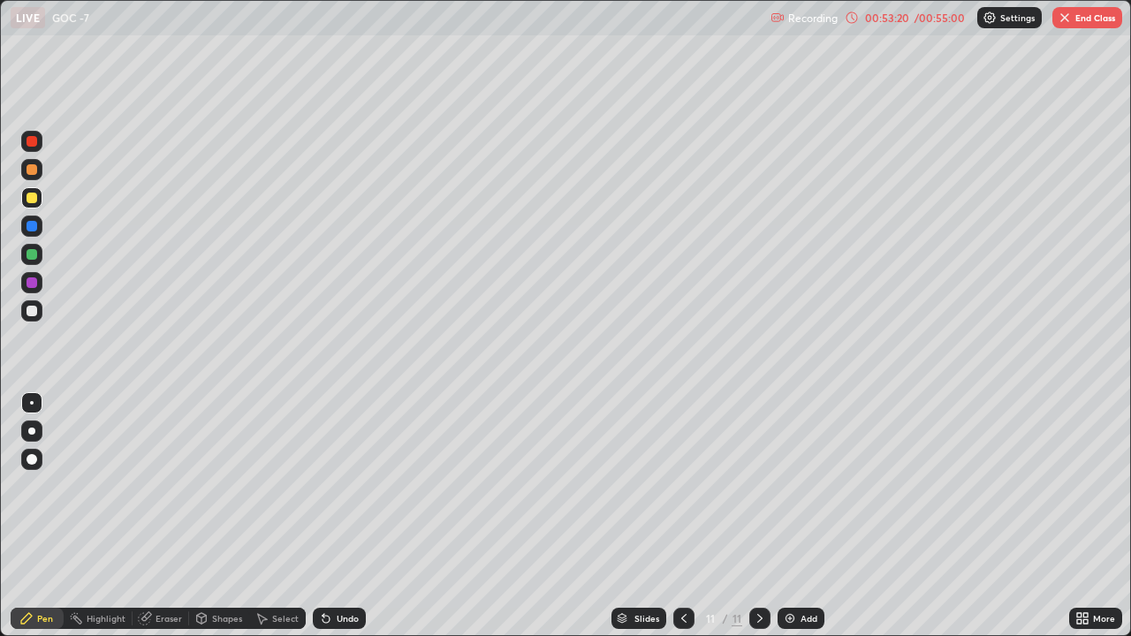
click at [25, 433] on div at bounding box center [31, 431] width 21 height 21
click at [171, 440] on div "Eraser" at bounding box center [168, 618] width 27 height 9
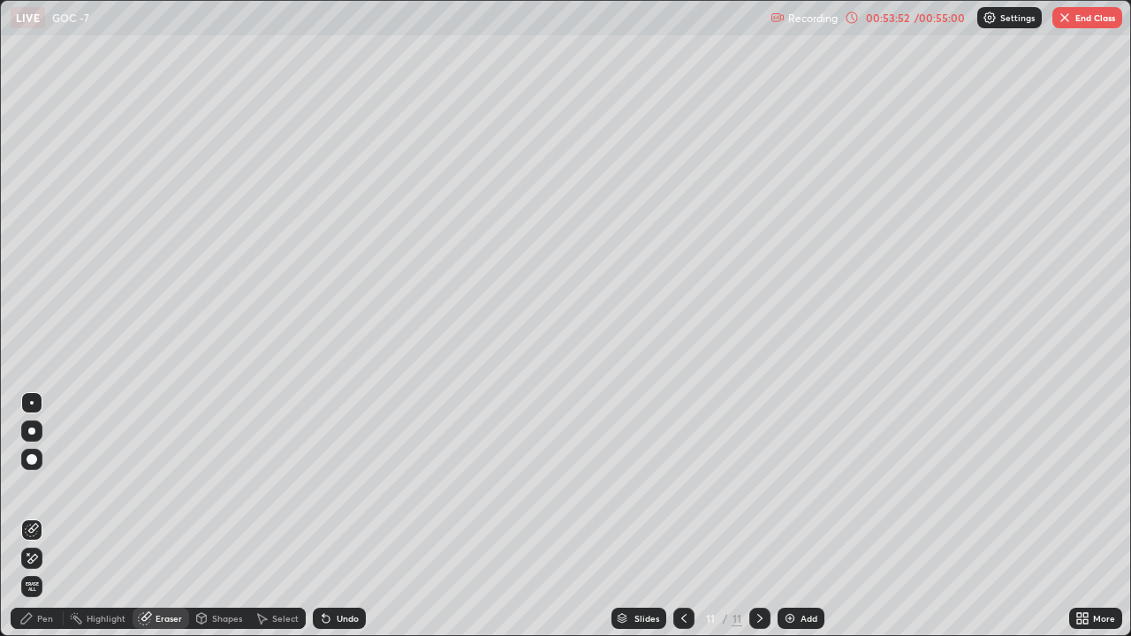
click at [45, 440] on div "Pen" at bounding box center [45, 618] width 16 height 9
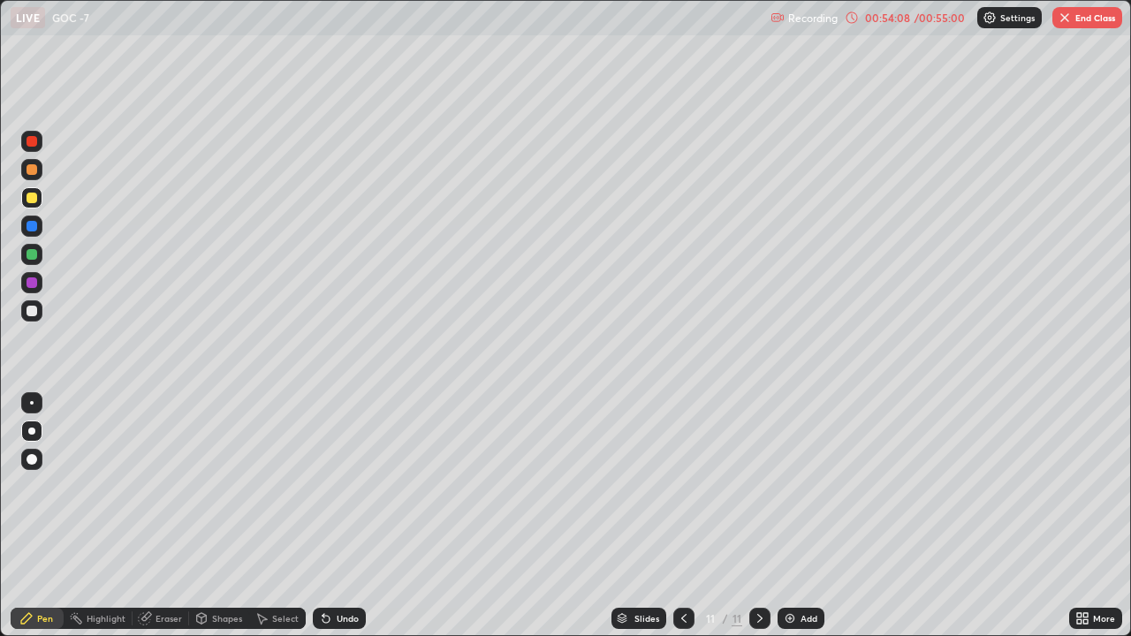
click at [32, 312] on div at bounding box center [32, 311] width 11 height 11
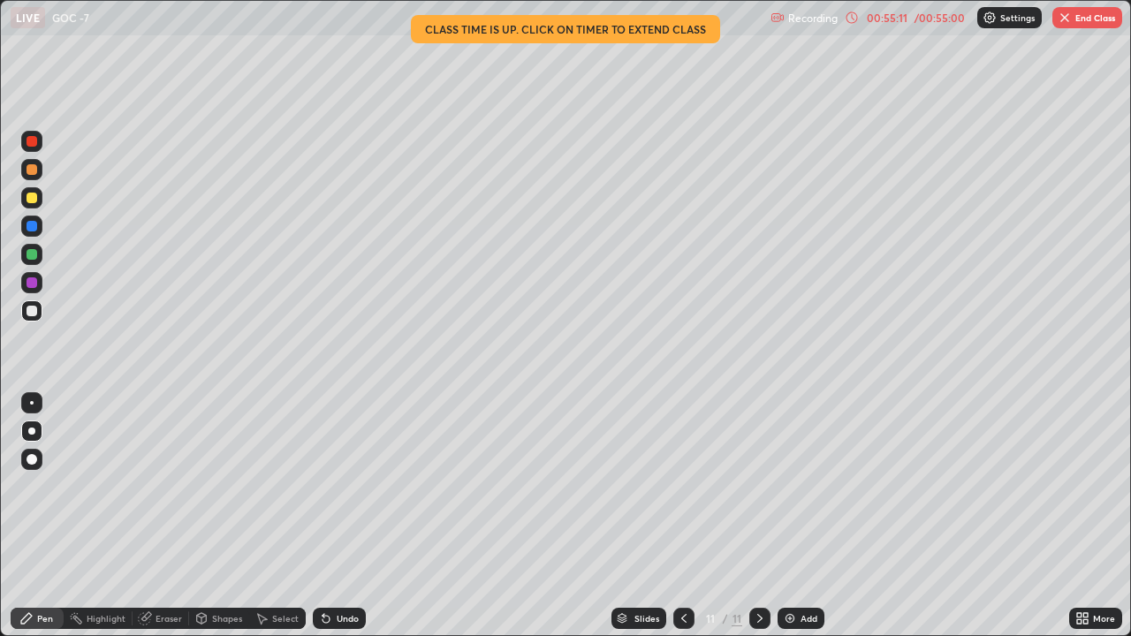
click at [755, 440] on icon at bounding box center [760, 618] width 14 height 14
click at [786, 440] on img at bounding box center [790, 618] width 14 height 14
click at [684, 440] on icon at bounding box center [684, 618] width 14 height 14
click at [34, 256] on div at bounding box center [32, 254] width 11 height 11
click at [27, 308] on div at bounding box center [32, 311] width 11 height 11
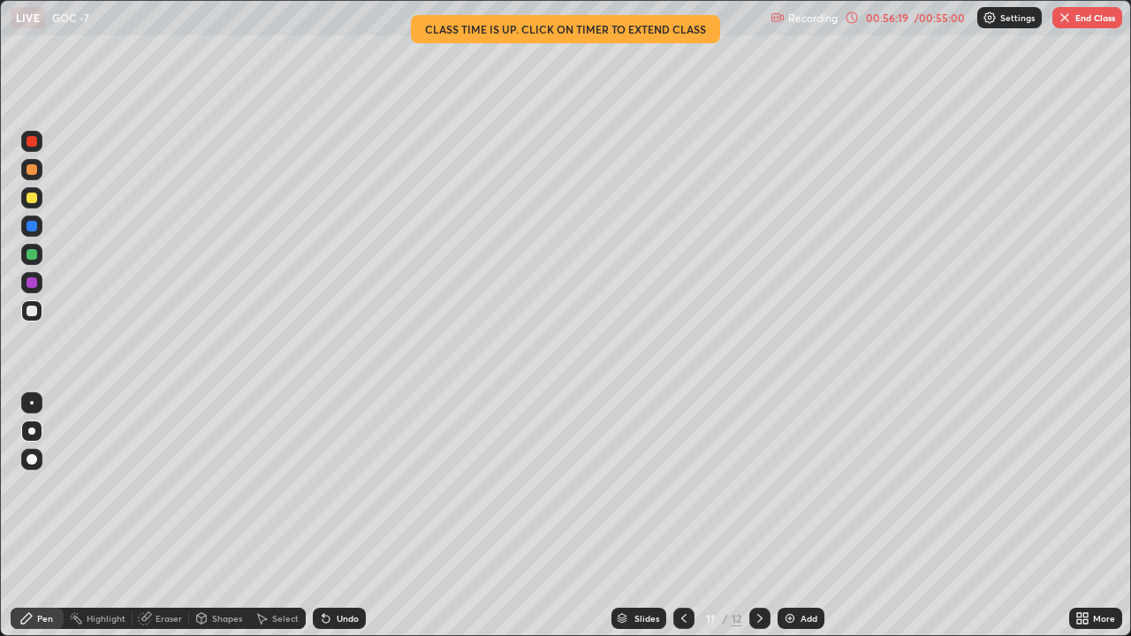
click at [32, 403] on div at bounding box center [32, 403] width 4 height 4
click at [36, 193] on div at bounding box center [31, 197] width 21 height 21
click at [34, 440] on div at bounding box center [31, 459] width 21 height 21
click at [29, 430] on div at bounding box center [31, 431] width 7 height 7
click at [789, 440] on div "Add" at bounding box center [800, 618] width 47 height 21
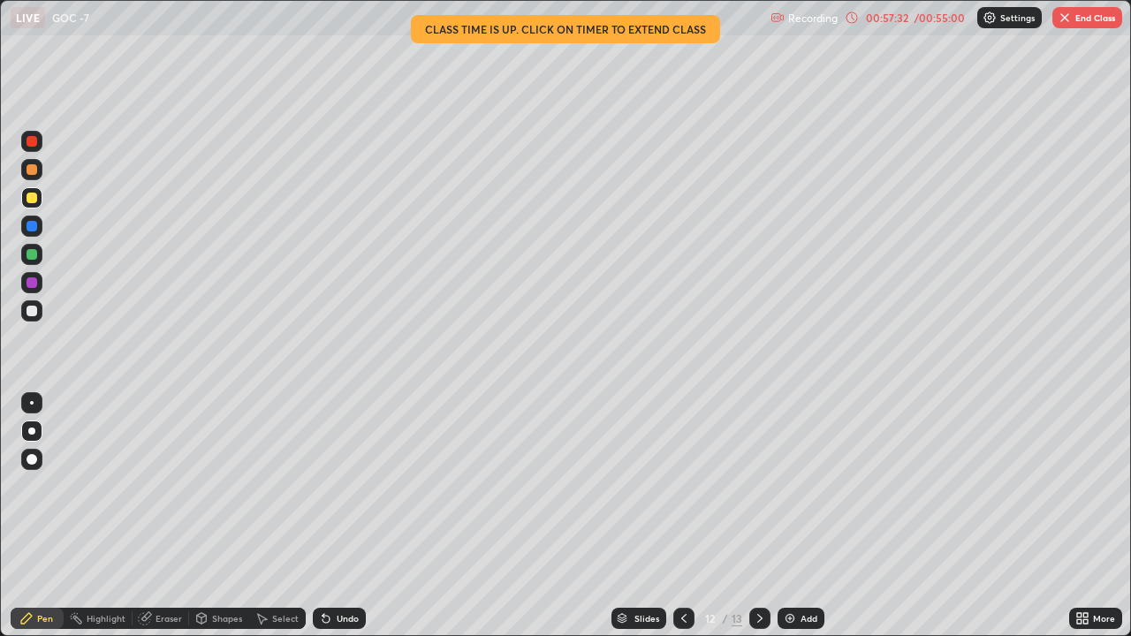
click at [159, 440] on div "Eraser" at bounding box center [168, 618] width 27 height 9
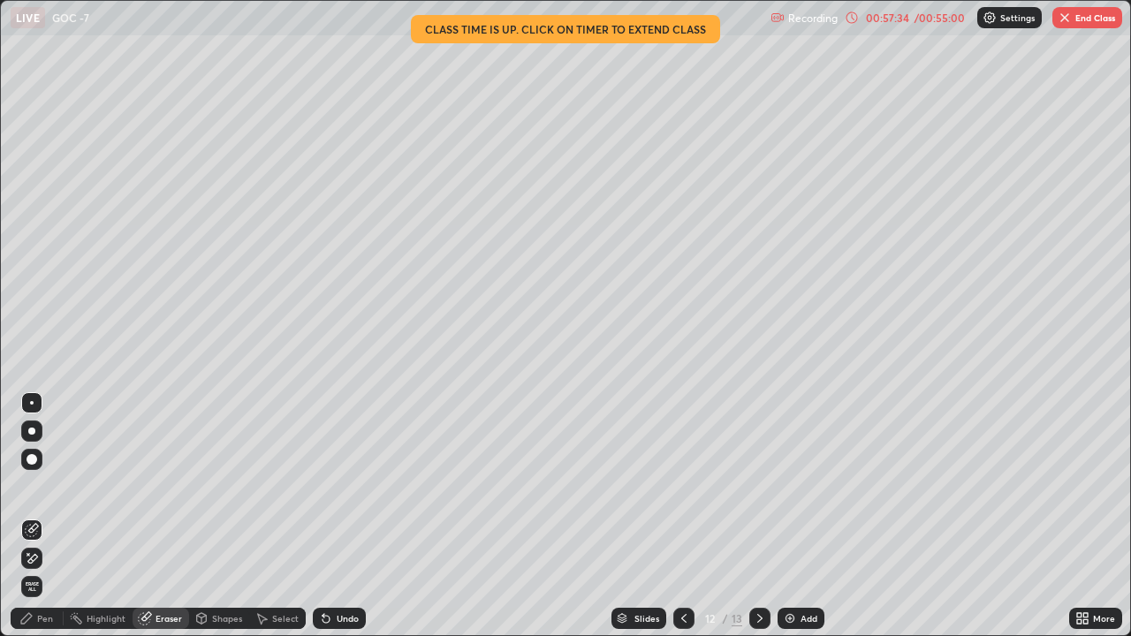
click at [35, 440] on icon at bounding box center [32, 558] width 14 height 15
click at [26, 440] on div "Pen" at bounding box center [37, 618] width 53 height 21
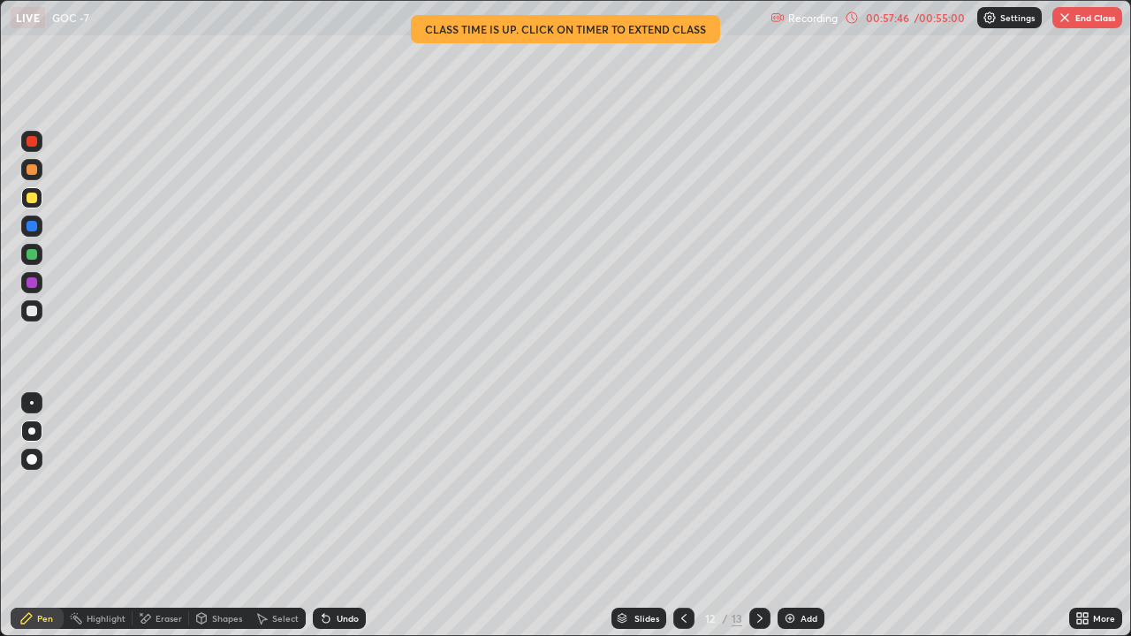
click at [32, 321] on div at bounding box center [31, 310] width 21 height 21
click at [32, 403] on div at bounding box center [32, 403] width 4 height 4
click at [34, 201] on div at bounding box center [32, 198] width 11 height 11
click at [30, 311] on div at bounding box center [32, 311] width 11 height 11
click at [22, 427] on div at bounding box center [31, 431] width 21 height 21
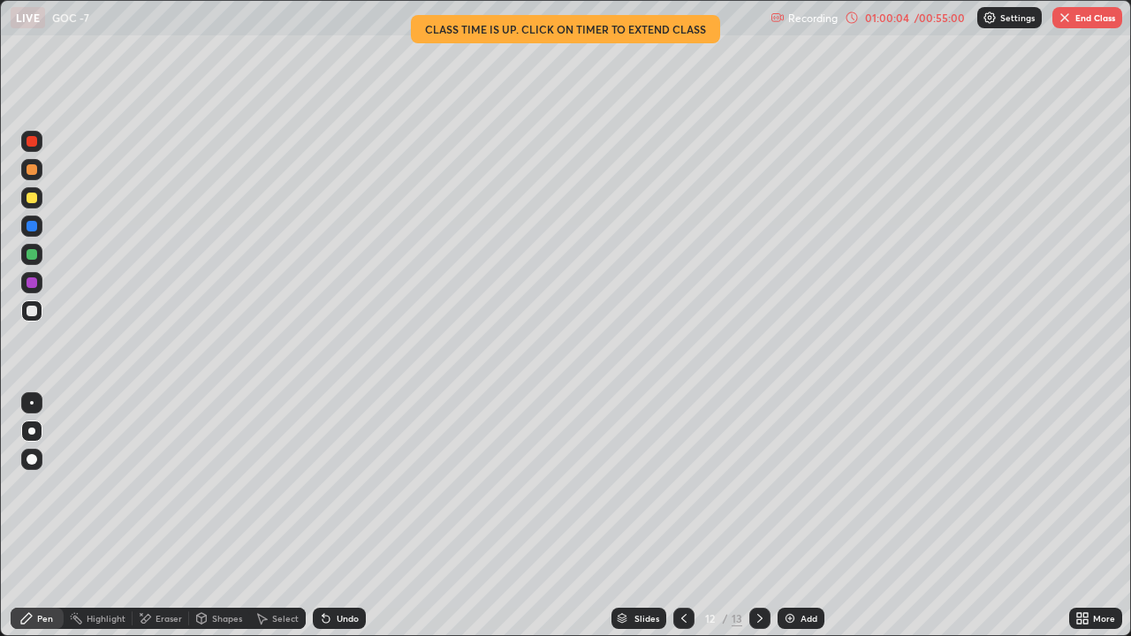
click at [32, 199] on div at bounding box center [32, 198] width 11 height 11
click at [29, 310] on div at bounding box center [32, 311] width 11 height 11
click at [30, 402] on div at bounding box center [32, 403] width 4 height 4
click at [35, 314] on div at bounding box center [32, 311] width 11 height 11
click at [171, 440] on div "Eraser" at bounding box center [168, 618] width 27 height 9
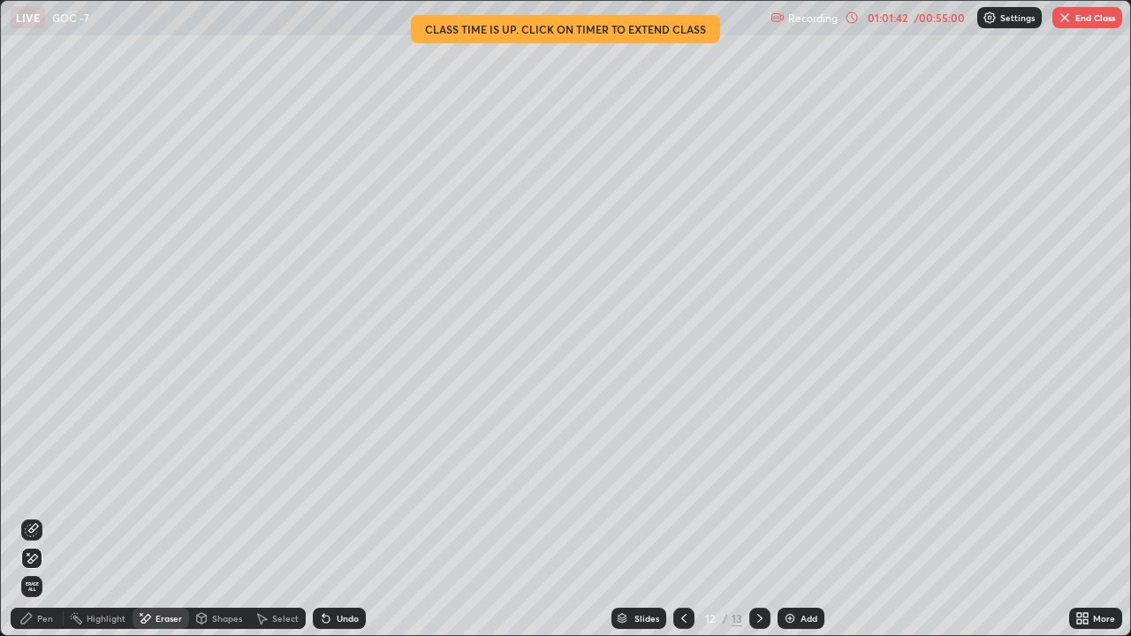
click at [41, 440] on div "Pen" at bounding box center [45, 618] width 16 height 9
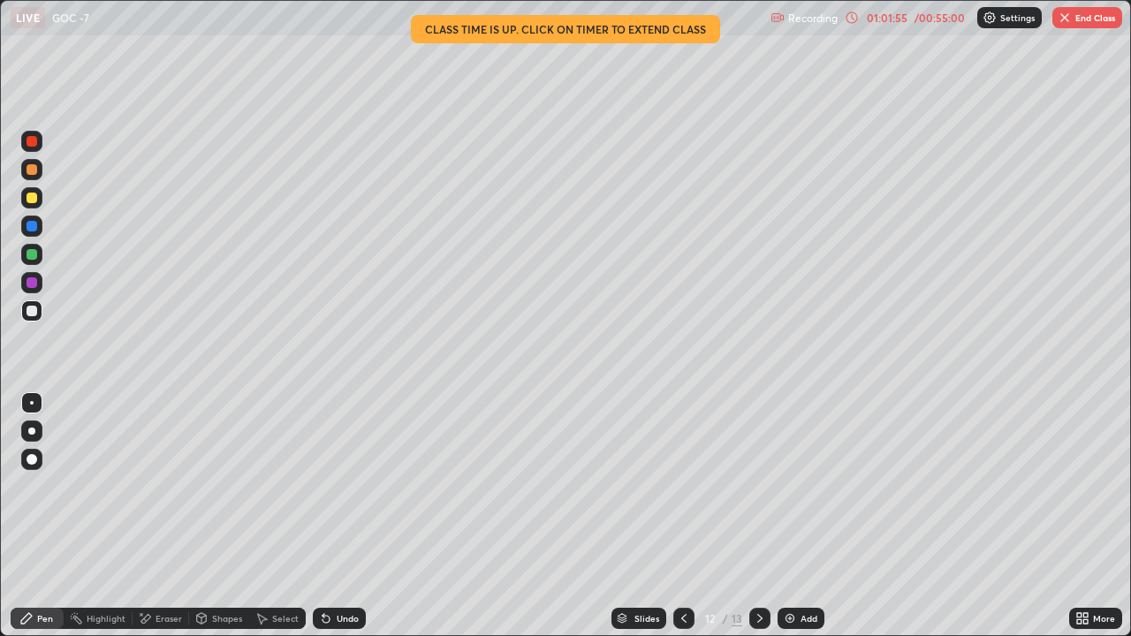
click at [31, 254] on div at bounding box center [32, 254] width 11 height 11
click at [1087, 21] on button "End Class" at bounding box center [1087, 17] width 70 height 21
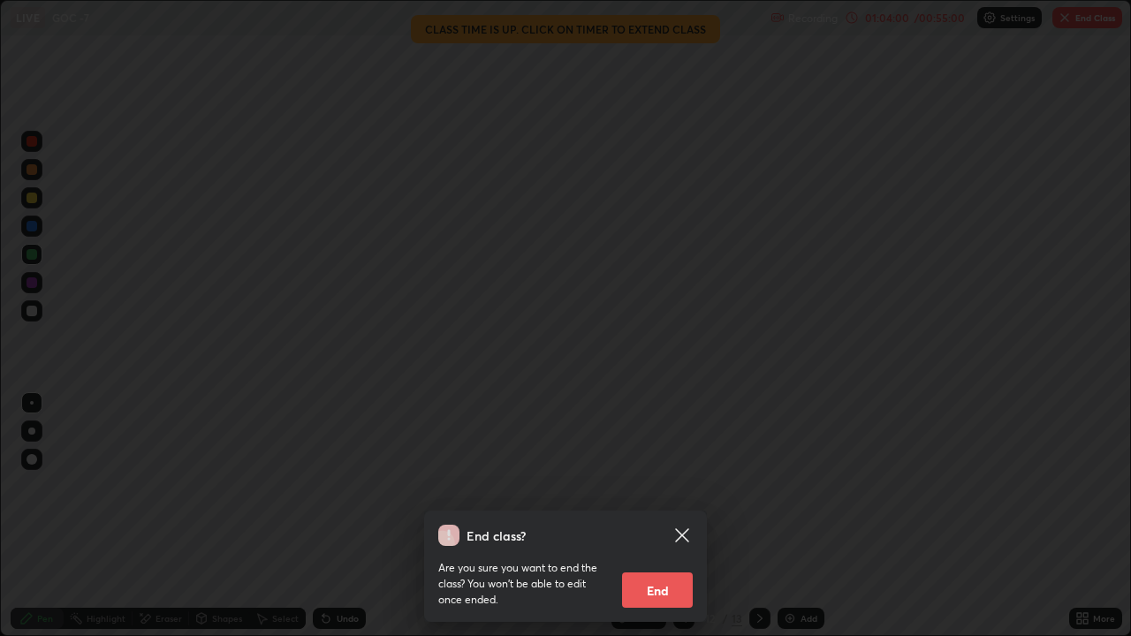
click at [654, 440] on button "End" at bounding box center [657, 590] width 71 height 35
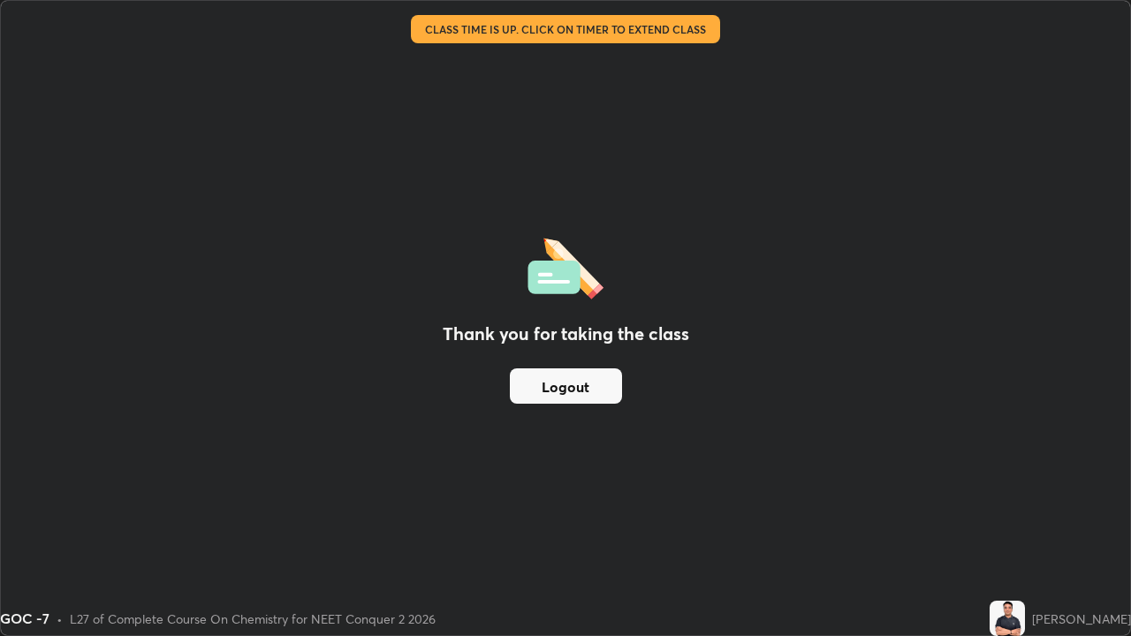
click at [588, 380] on button "Logout" at bounding box center [566, 385] width 112 height 35
click at [586, 383] on button "Logout" at bounding box center [566, 385] width 112 height 35
